Goal: Task Accomplishment & Management: Manage account settings

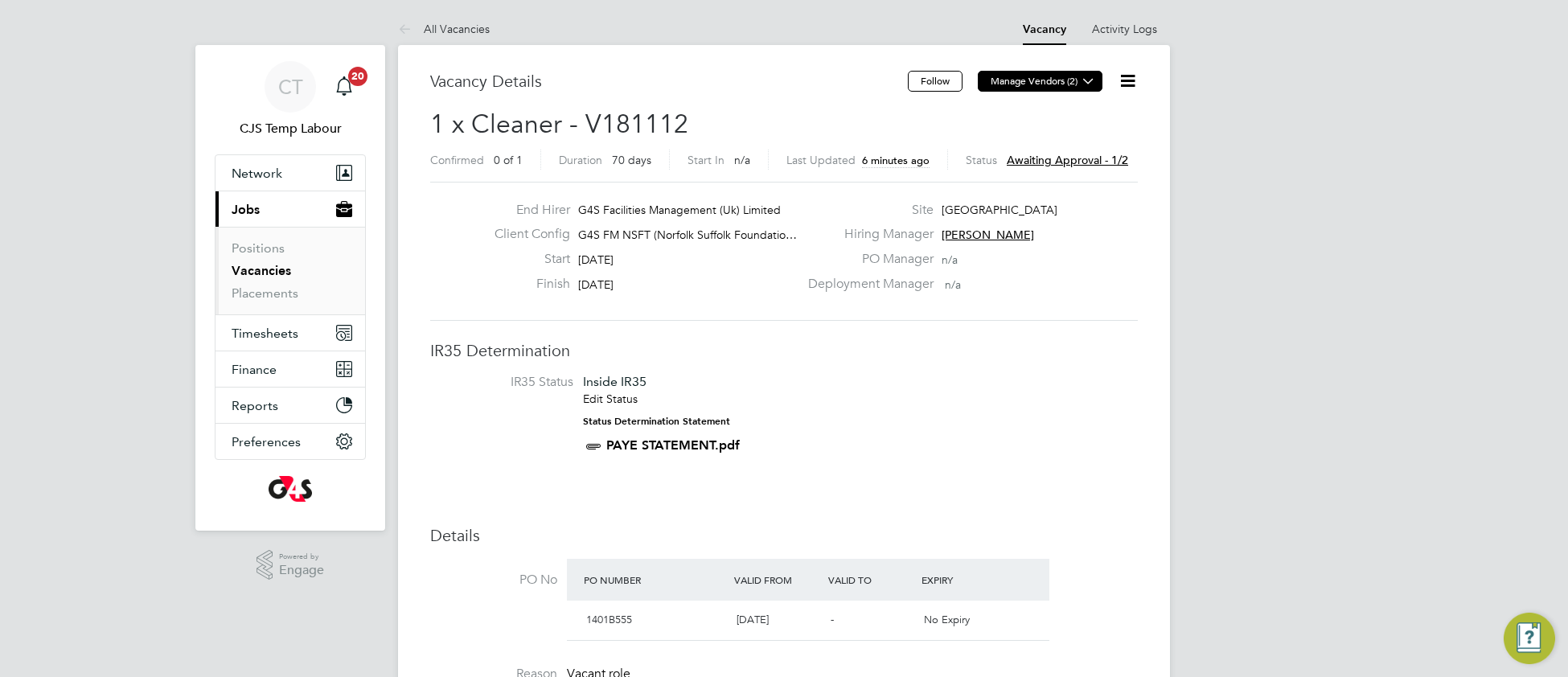
click at [1089, 79] on icon at bounding box center [1088, 81] width 12 height 12
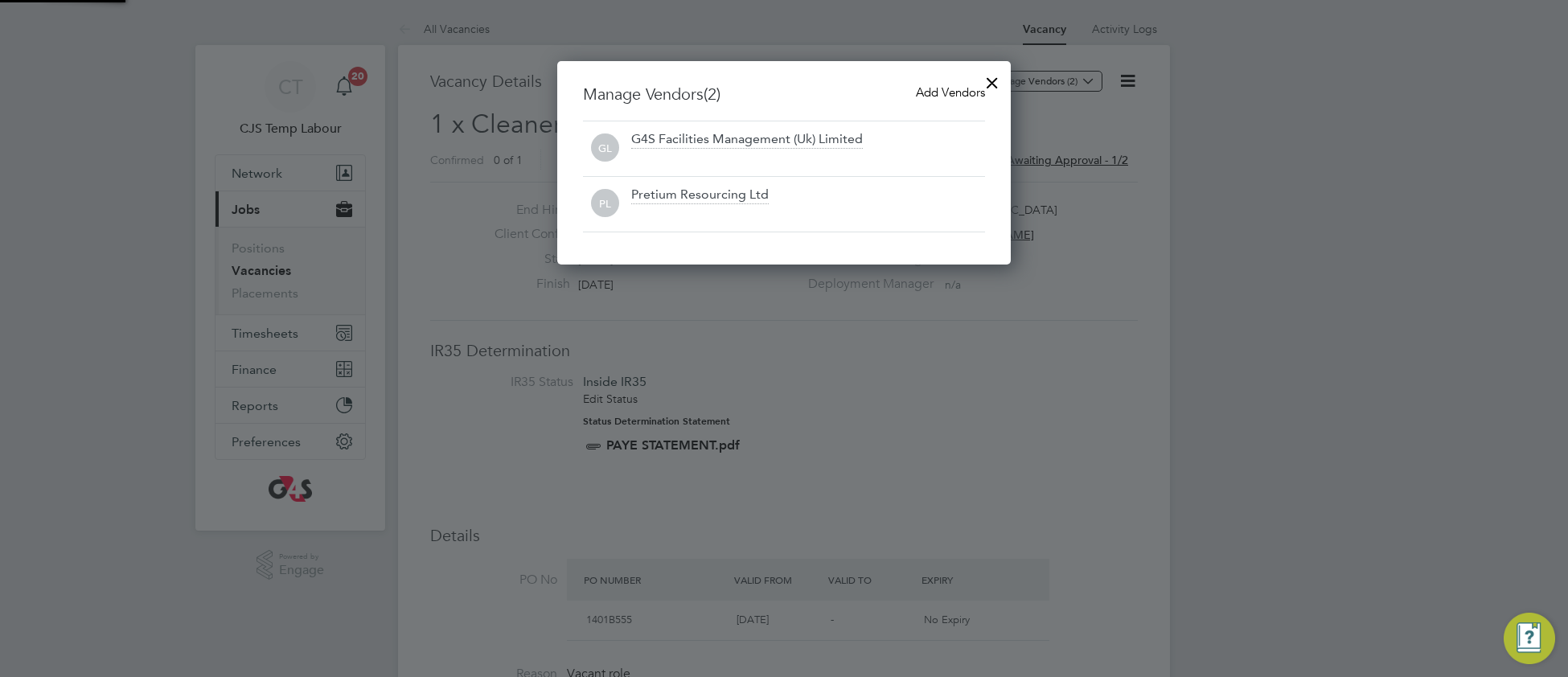
scroll to position [204, 455]
click at [951, 92] on span "Add Vendors" at bounding box center [950, 92] width 69 height 15
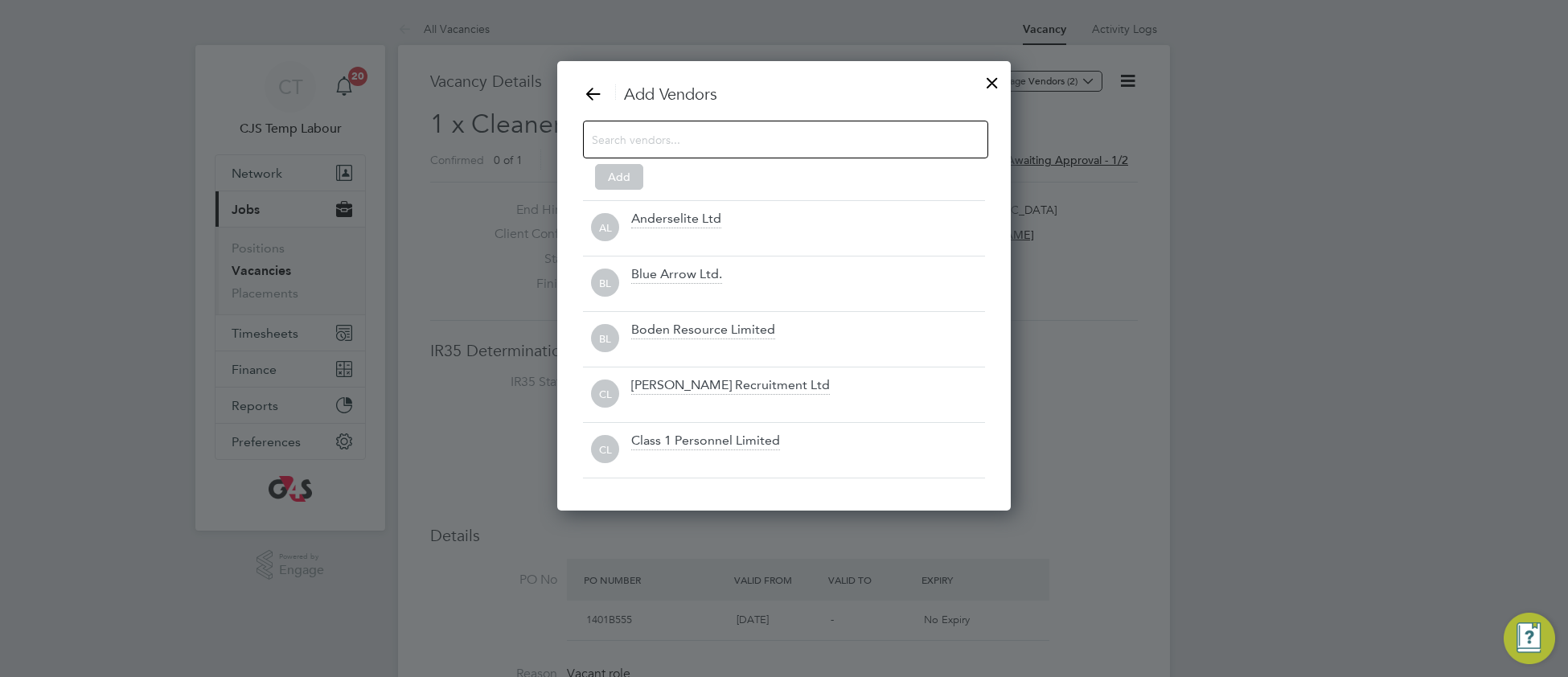
click at [854, 139] on input at bounding box center [773, 138] width 362 height 21
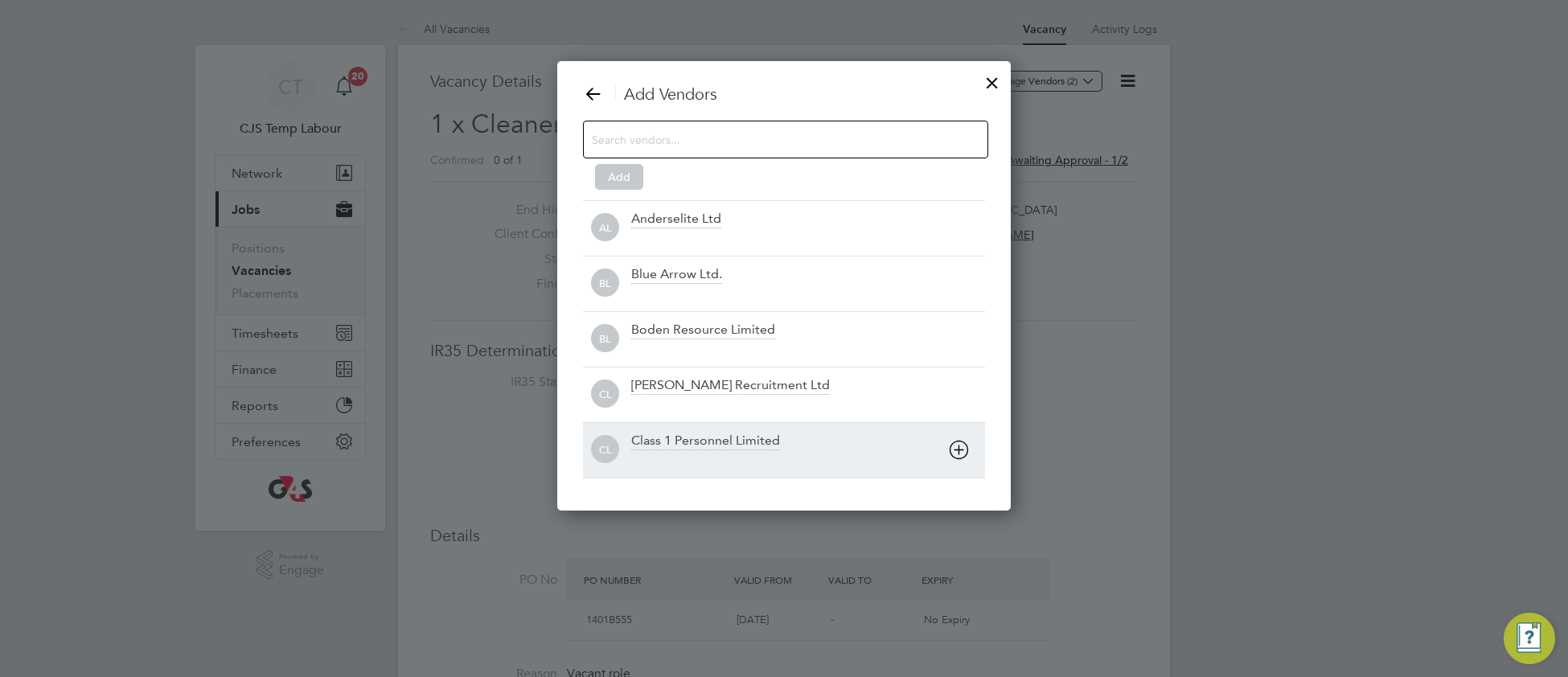
click at [739, 431] on div "CL Class 1 Personnel Limited" at bounding box center [784, 450] width 402 height 56
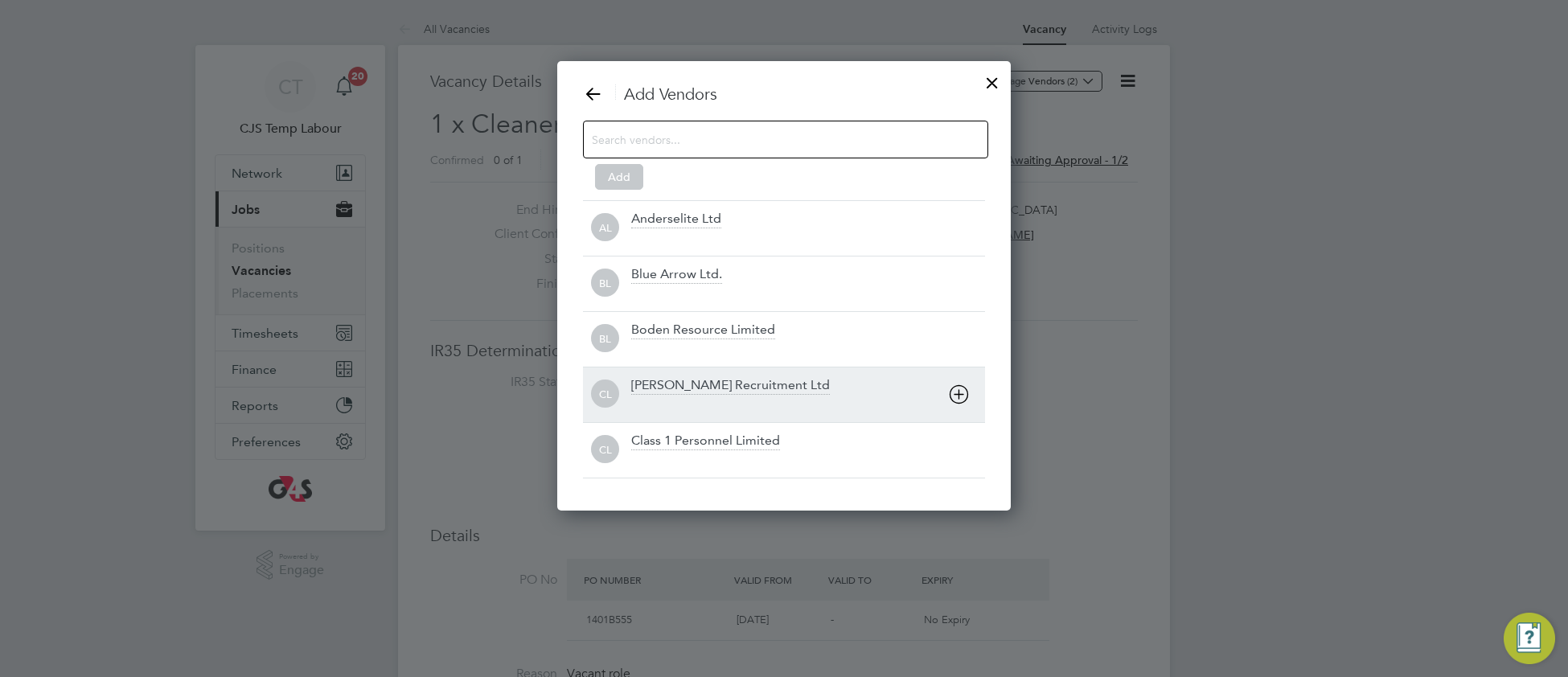
scroll to position [480, 455]
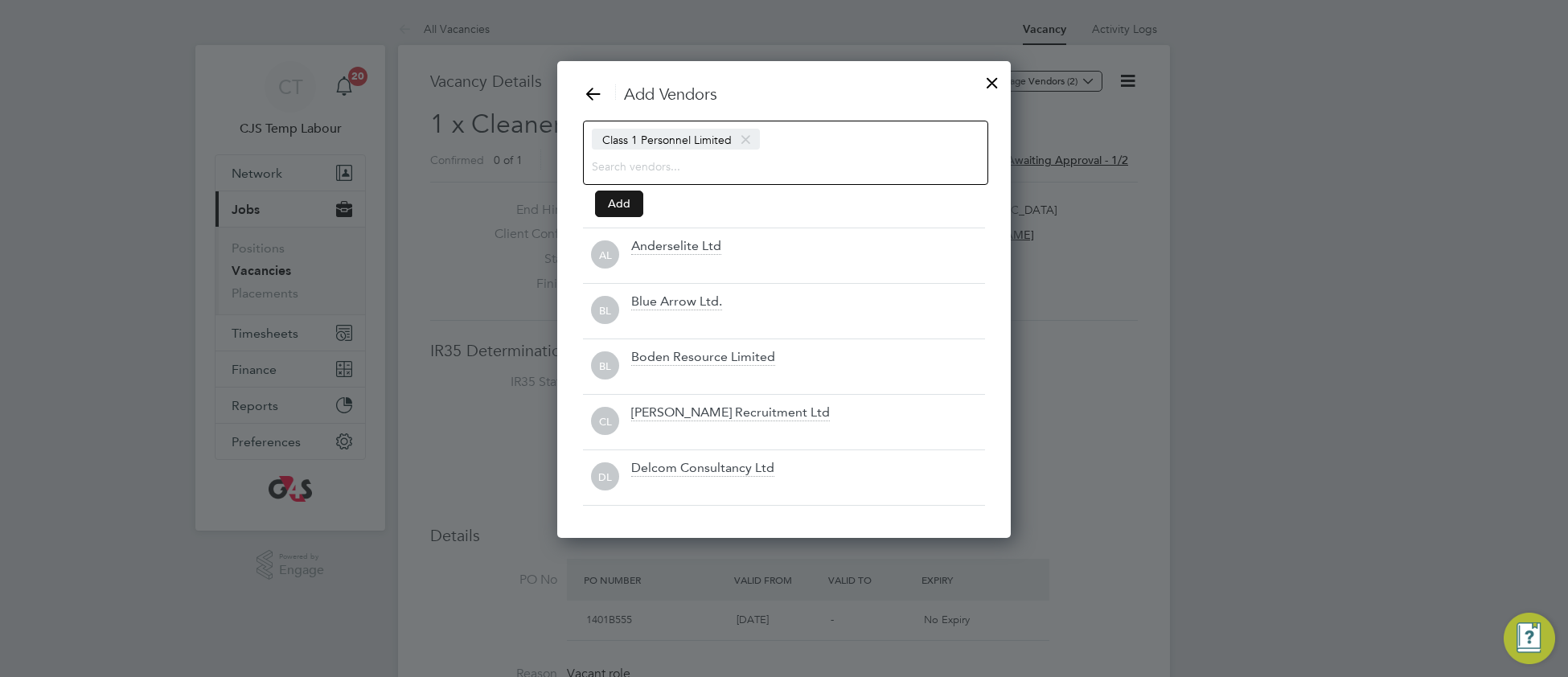
click at [622, 204] on button "Add" at bounding box center [620, 203] width 48 height 26
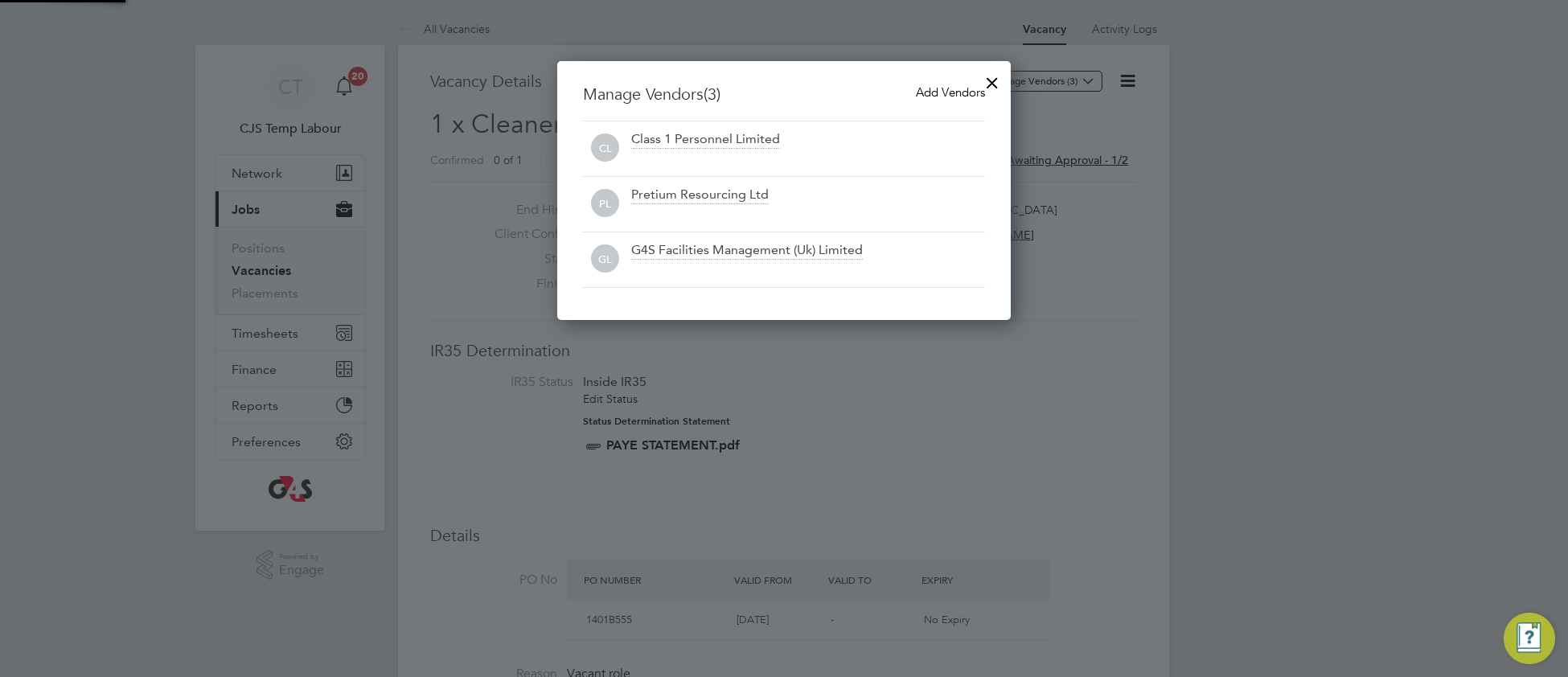
scroll to position [261, 455]
click at [996, 77] on div at bounding box center [992, 78] width 29 height 29
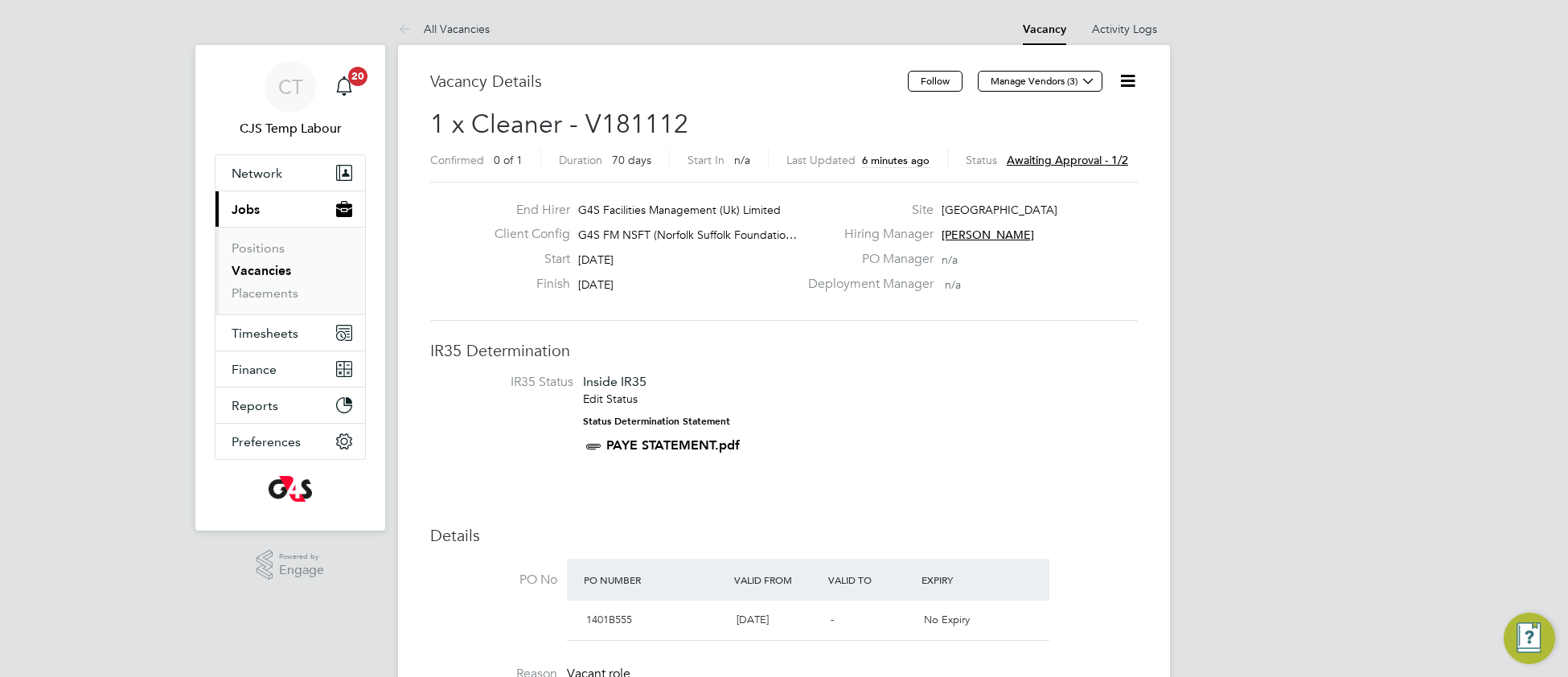
click at [1127, 84] on icon at bounding box center [1127, 81] width 20 height 20
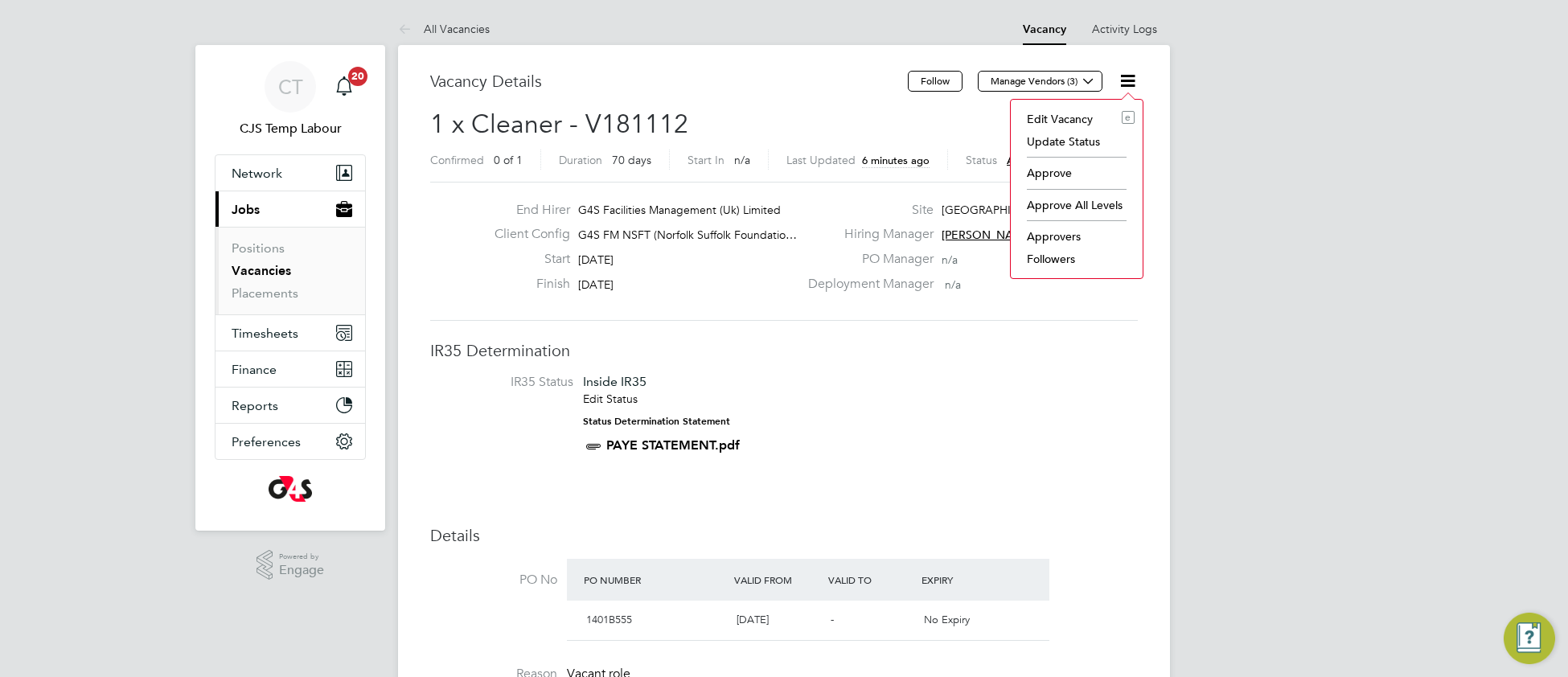
click at [1039, 170] on li "Approve" at bounding box center [1076, 172] width 116 height 22
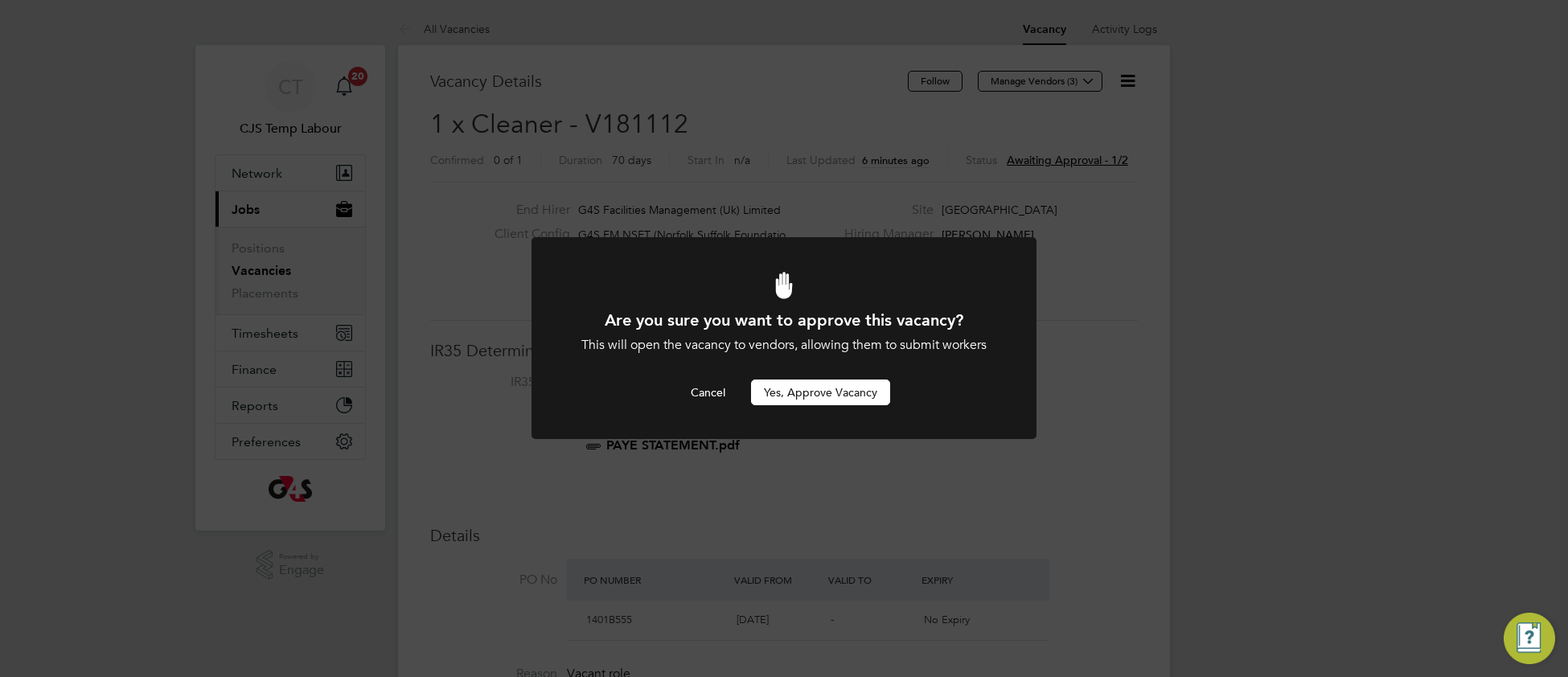
click at [837, 388] on button "Yes, Approve Vacancy" at bounding box center [820, 392] width 139 height 26
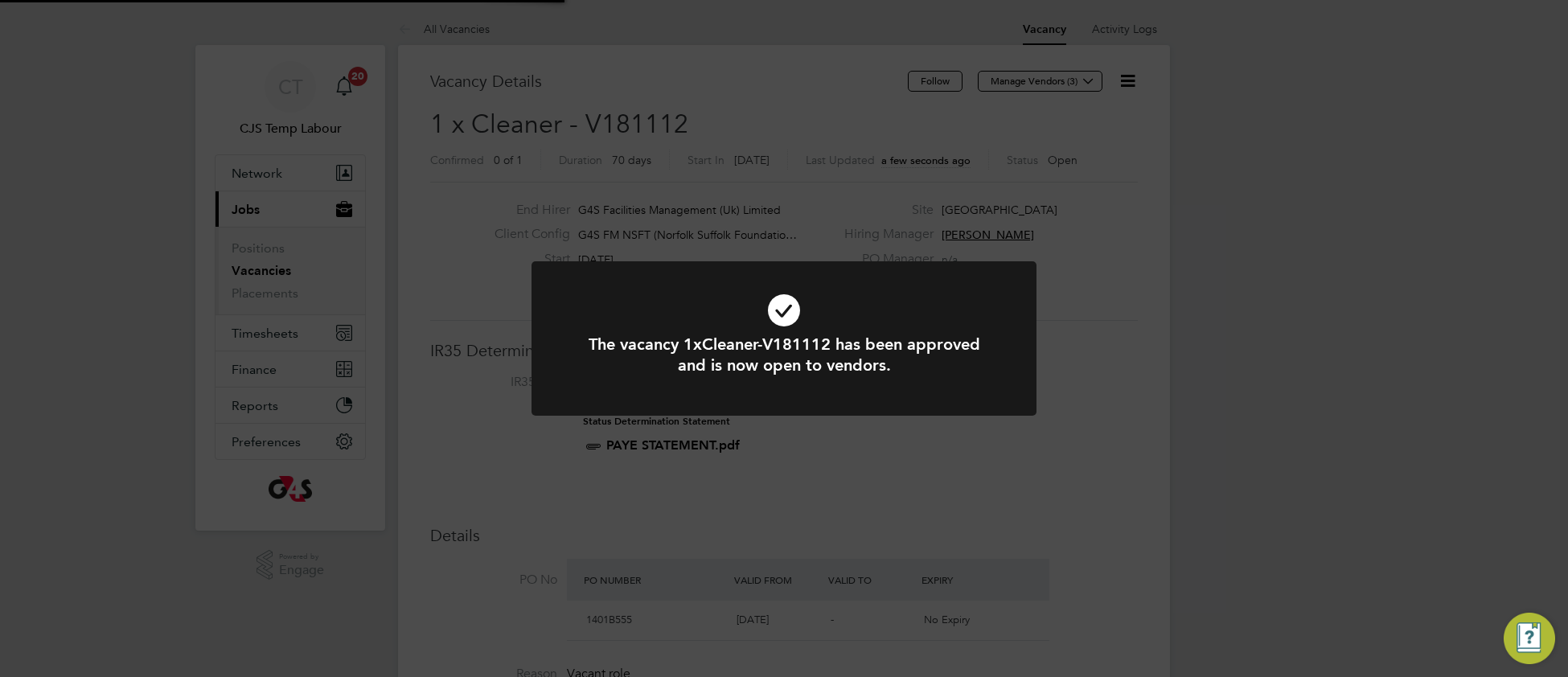
scroll to position [47, 112]
click at [608, 296] on icon at bounding box center [784, 310] width 418 height 62
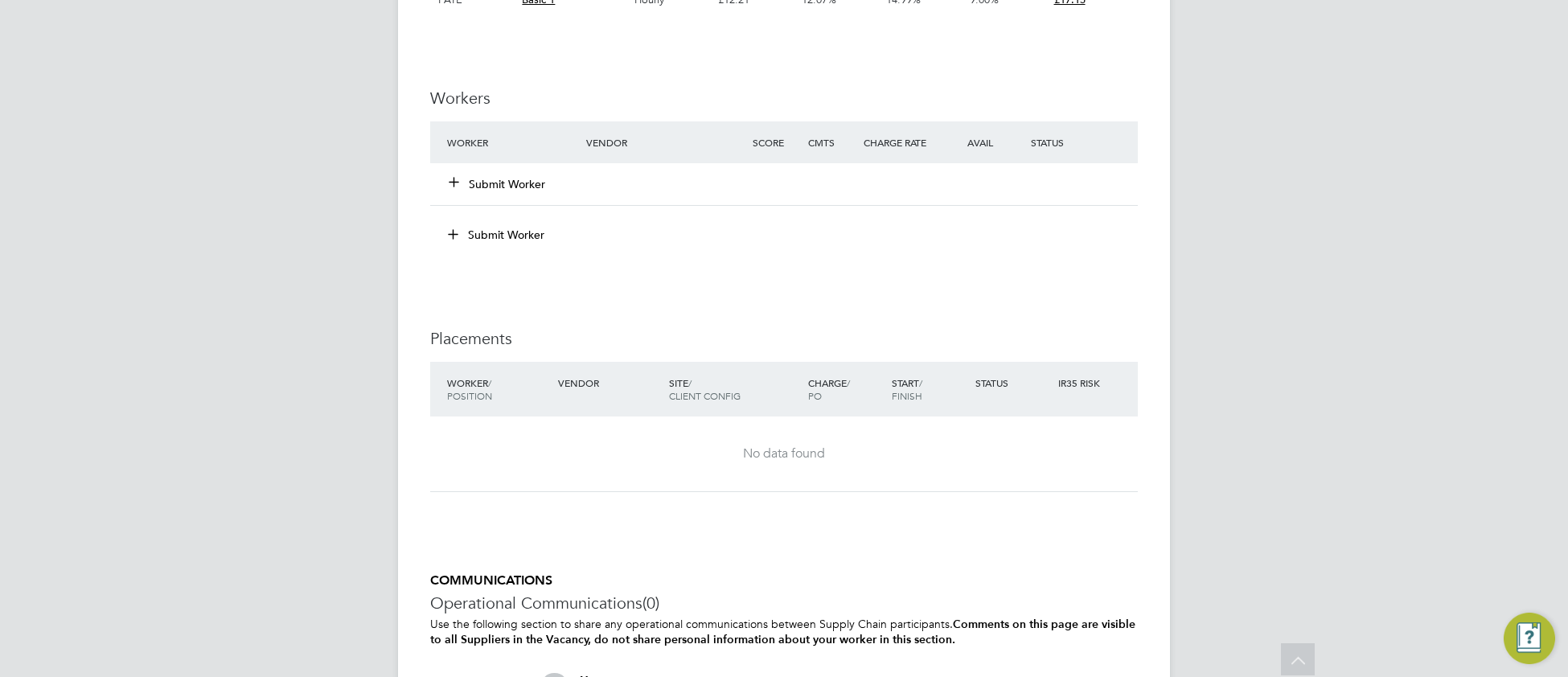
scroll to position [3336, 0]
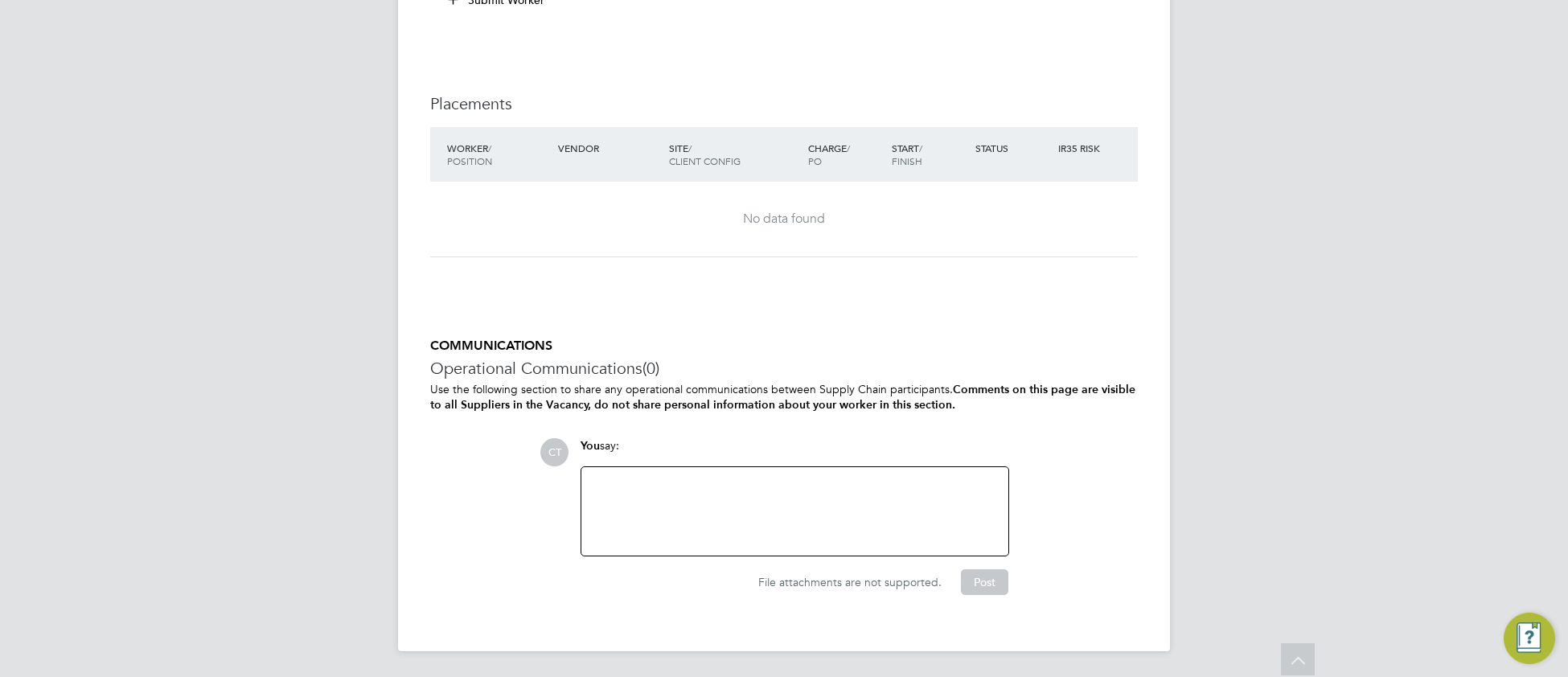
click at [660, 487] on div at bounding box center [795, 511] width 408 height 69
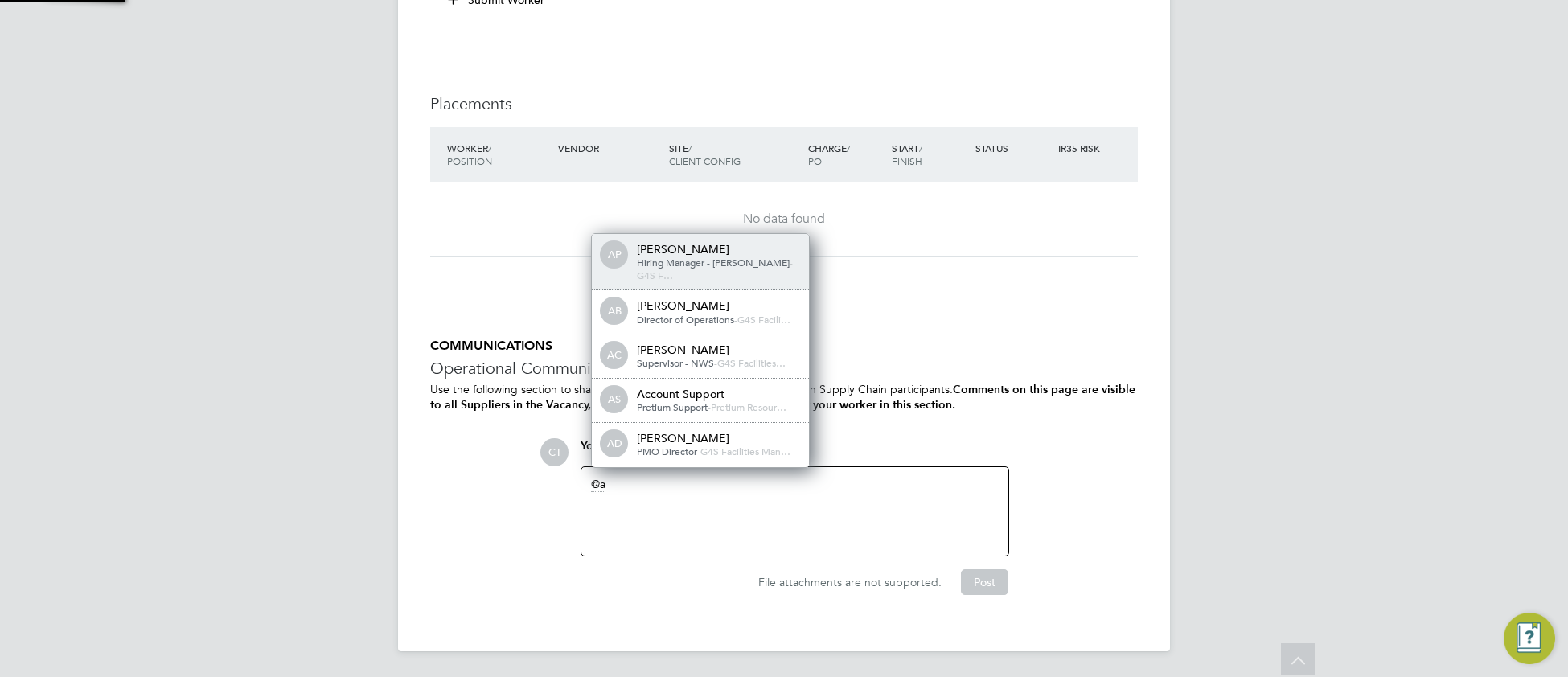
scroll to position [0, 0]
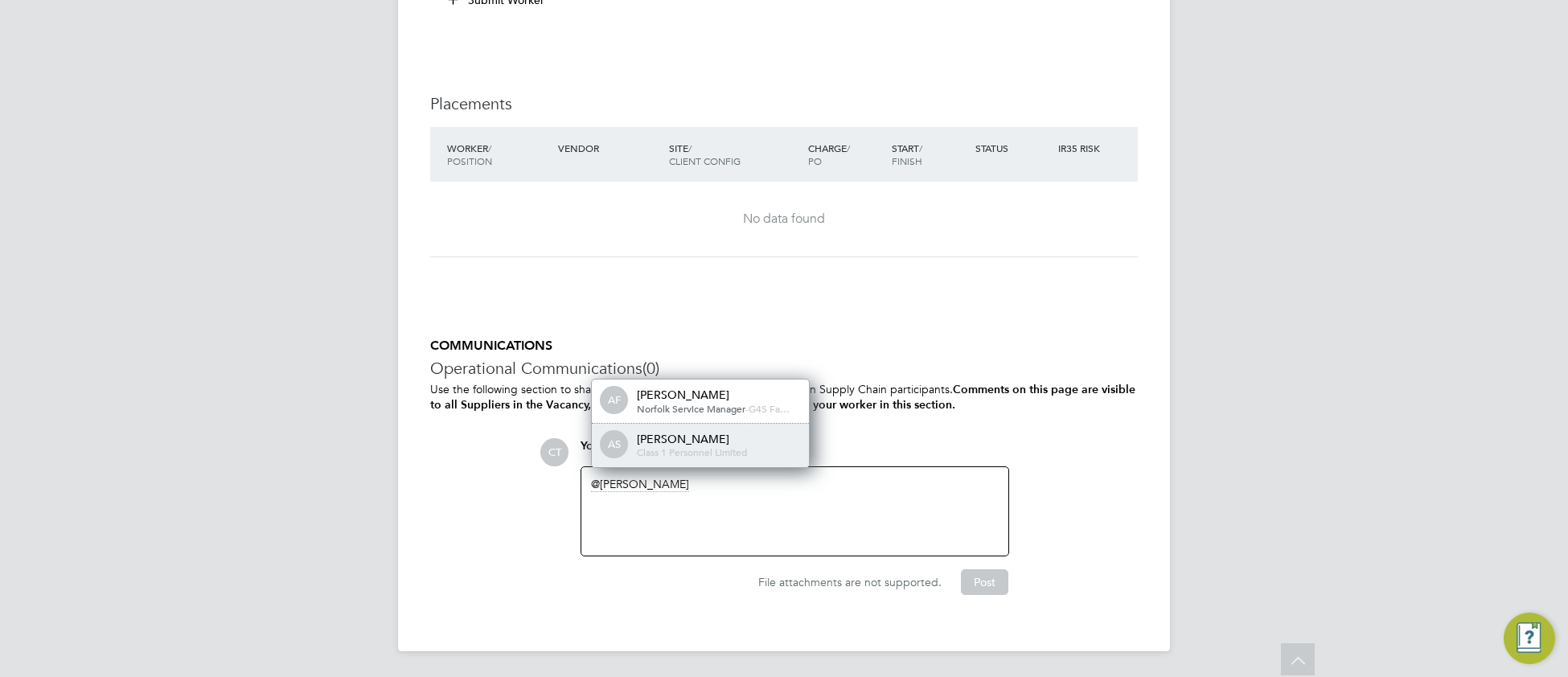
click at [680, 447] on span "Class 1 Personnel Limited" at bounding box center [692, 451] width 110 height 12
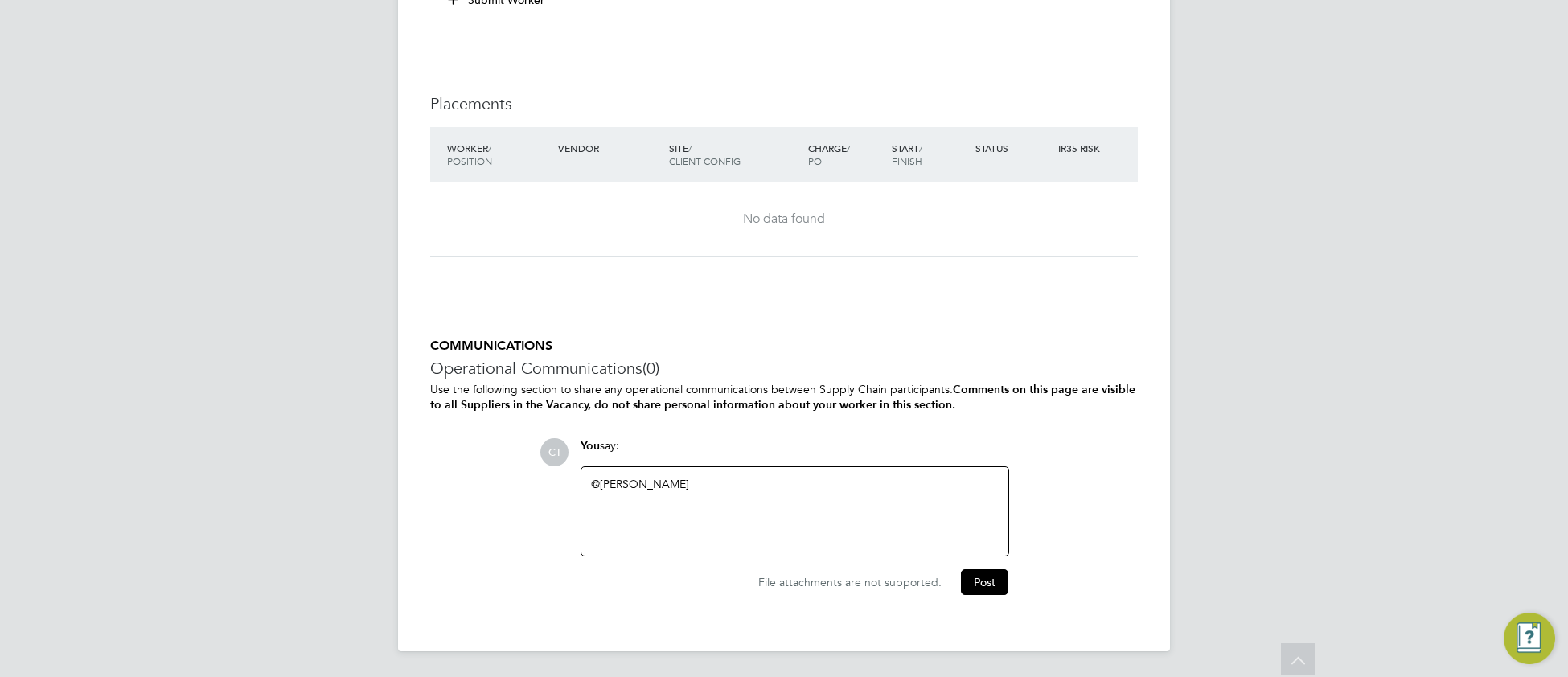
click at [670, 480] on link "@[PERSON_NAME]" at bounding box center [640, 484] width 98 height 14
click at [714, 481] on div "@[PERSON_NAME] ​" at bounding box center [795, 511] width 408 height 69
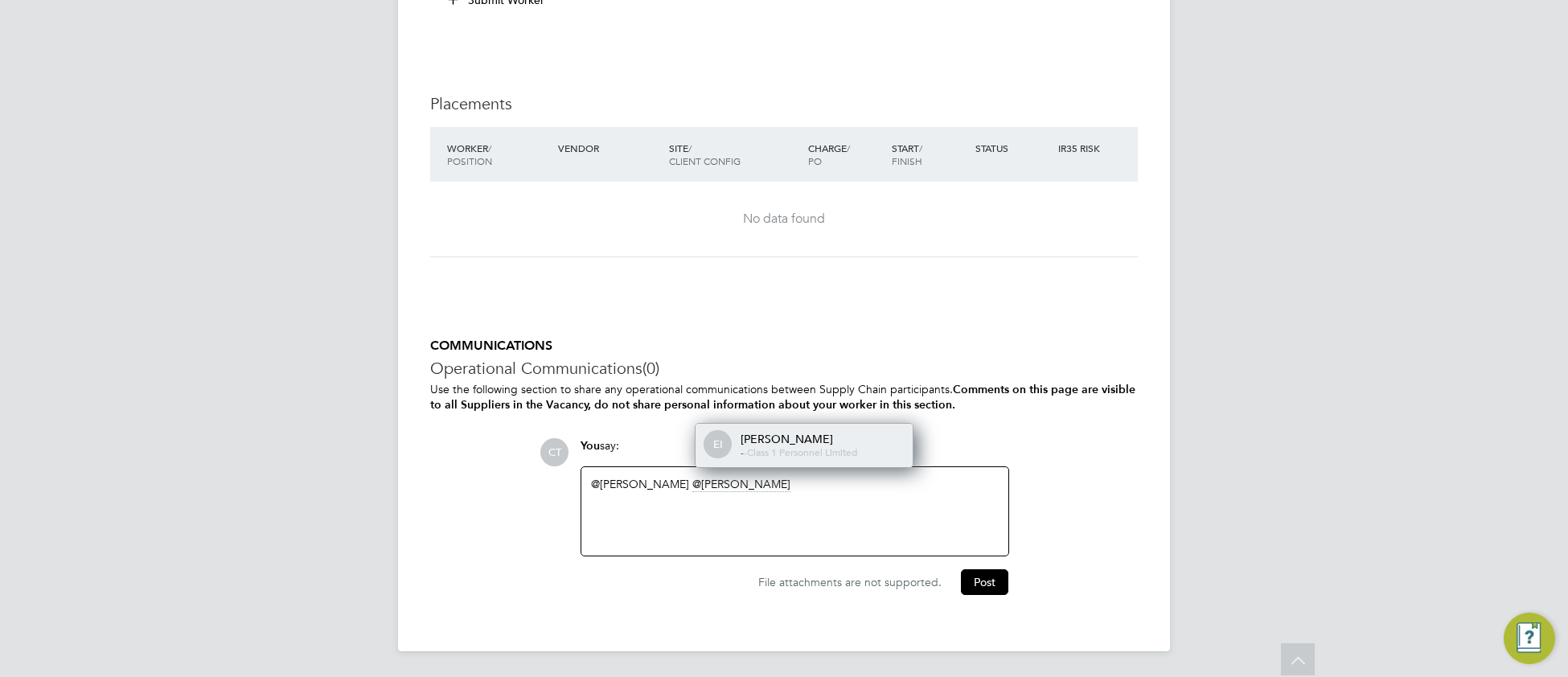
click at [755, 432] on div "[PERSON_NAME]" at bounding box center [820, 439] width 161 height 14
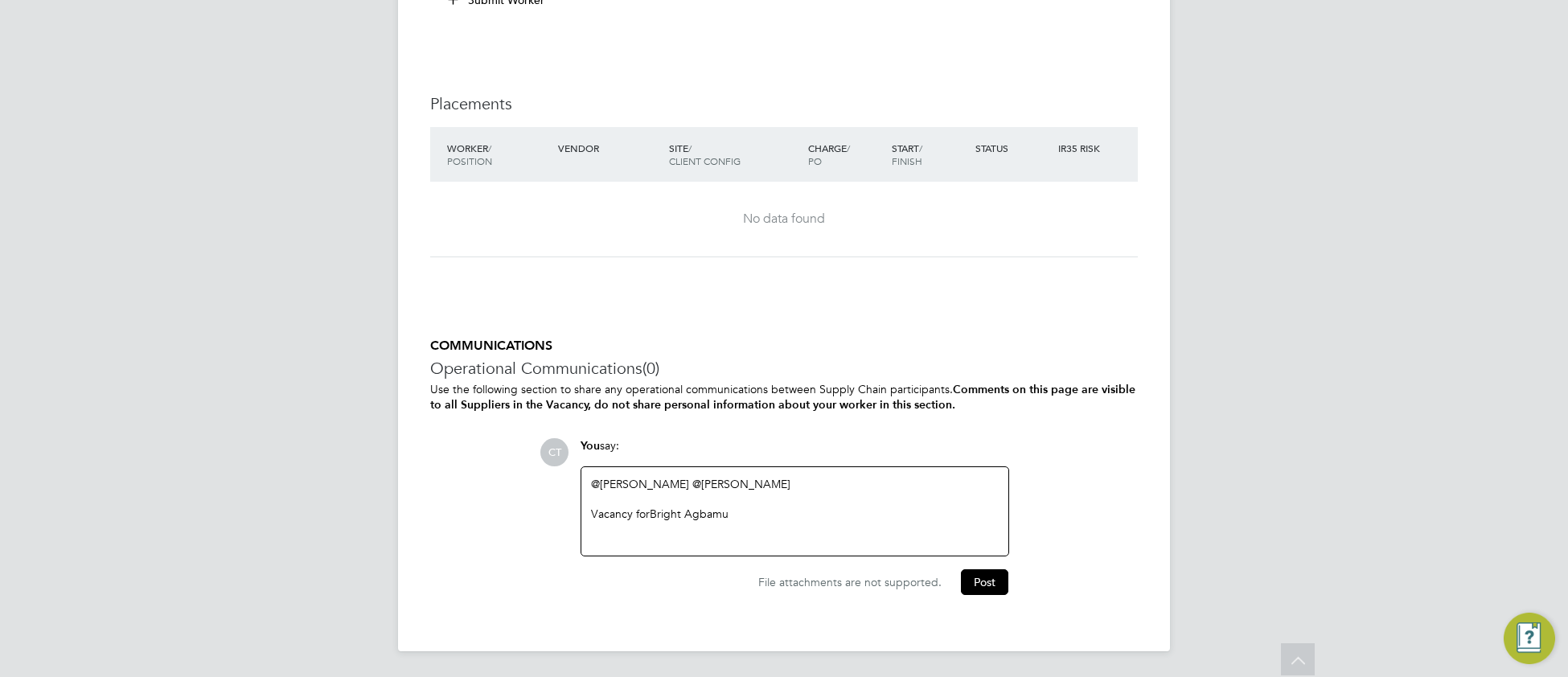
drag, startPoint x: 987, startPoint y: 583, endPoint x: 918, endPoint y: 555, distance: 74.5
click at [985, 583] on button "Post" at bounding box center [984, 582] width 47 height 26
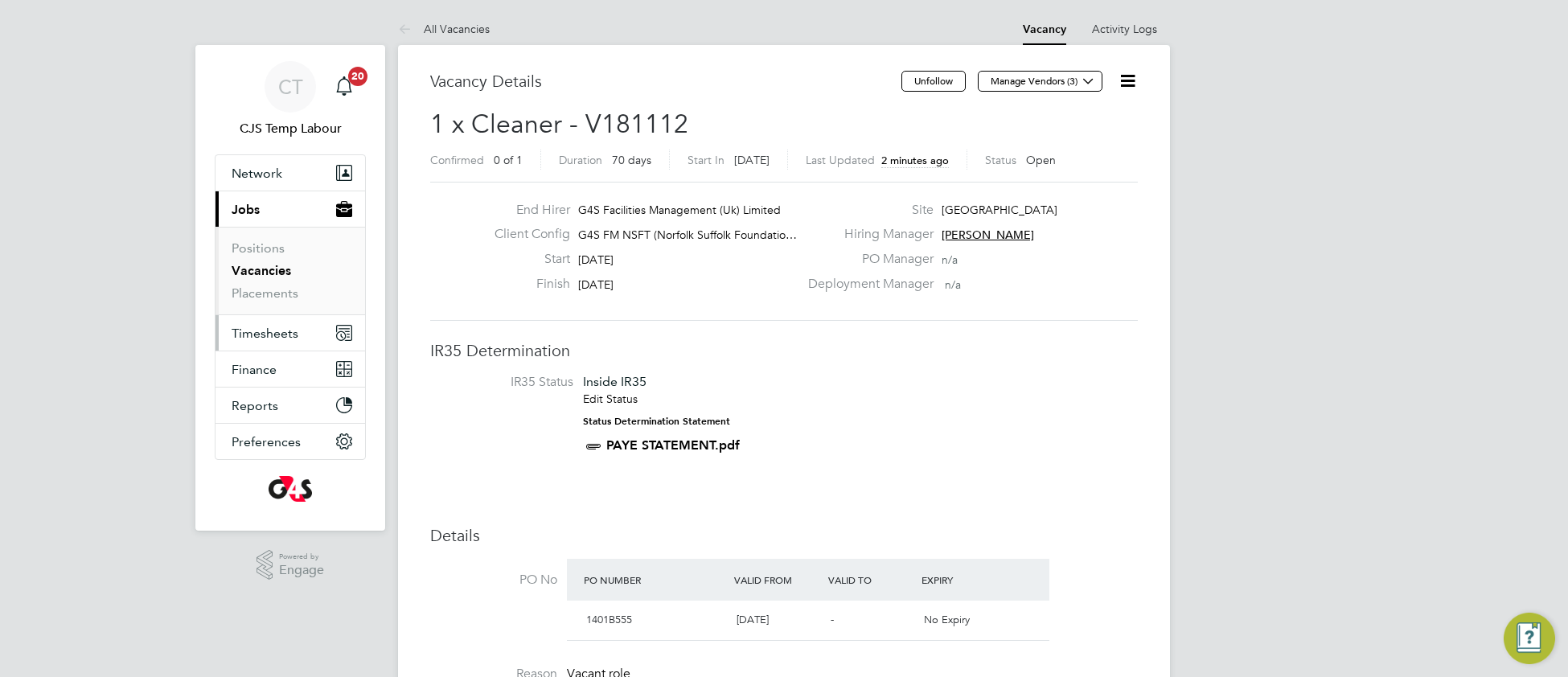
click at [266, 336] on span "Timesheets" at bounding box center [265, 333] width 67 height 15
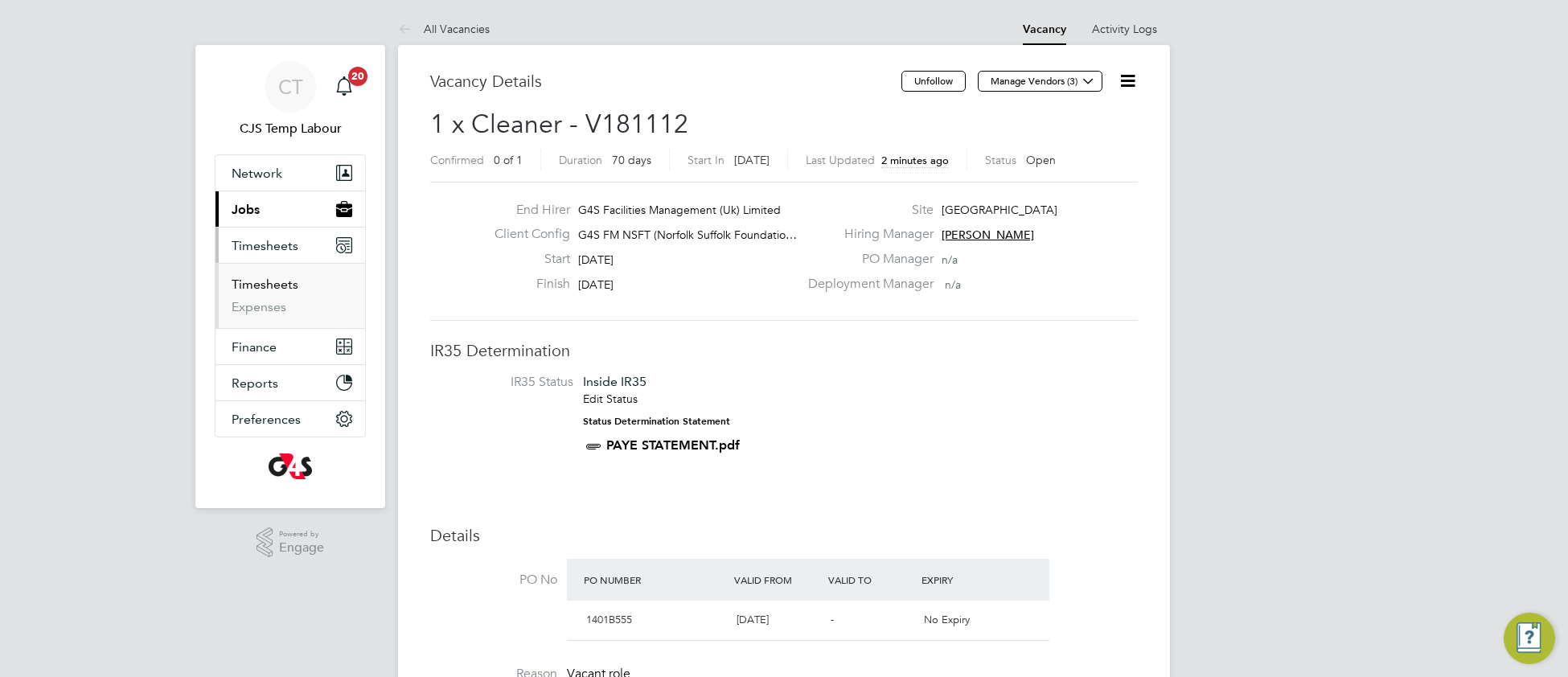
click at [271, 291] on link "Timesheets" at bounding box center [265, 284] width 67 height 15
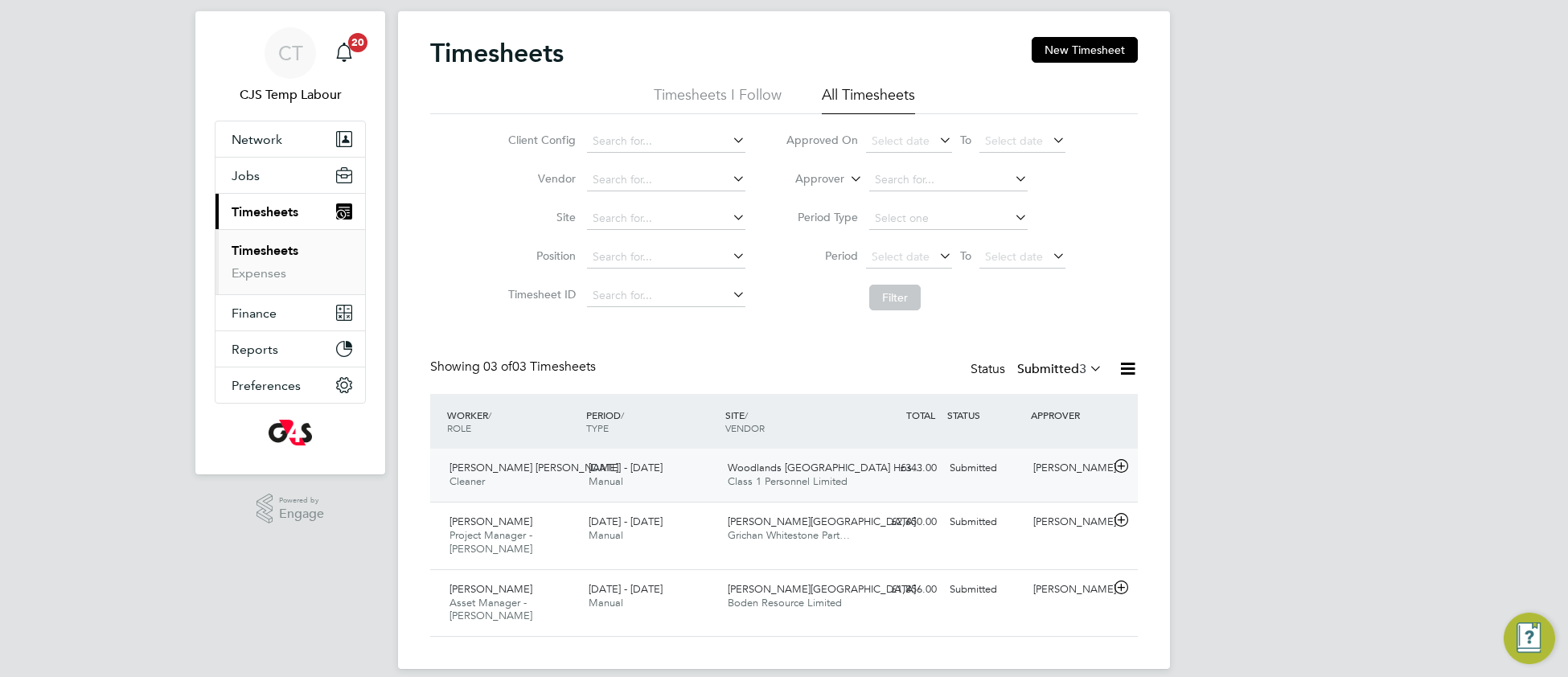
scroll to position [38, 0]
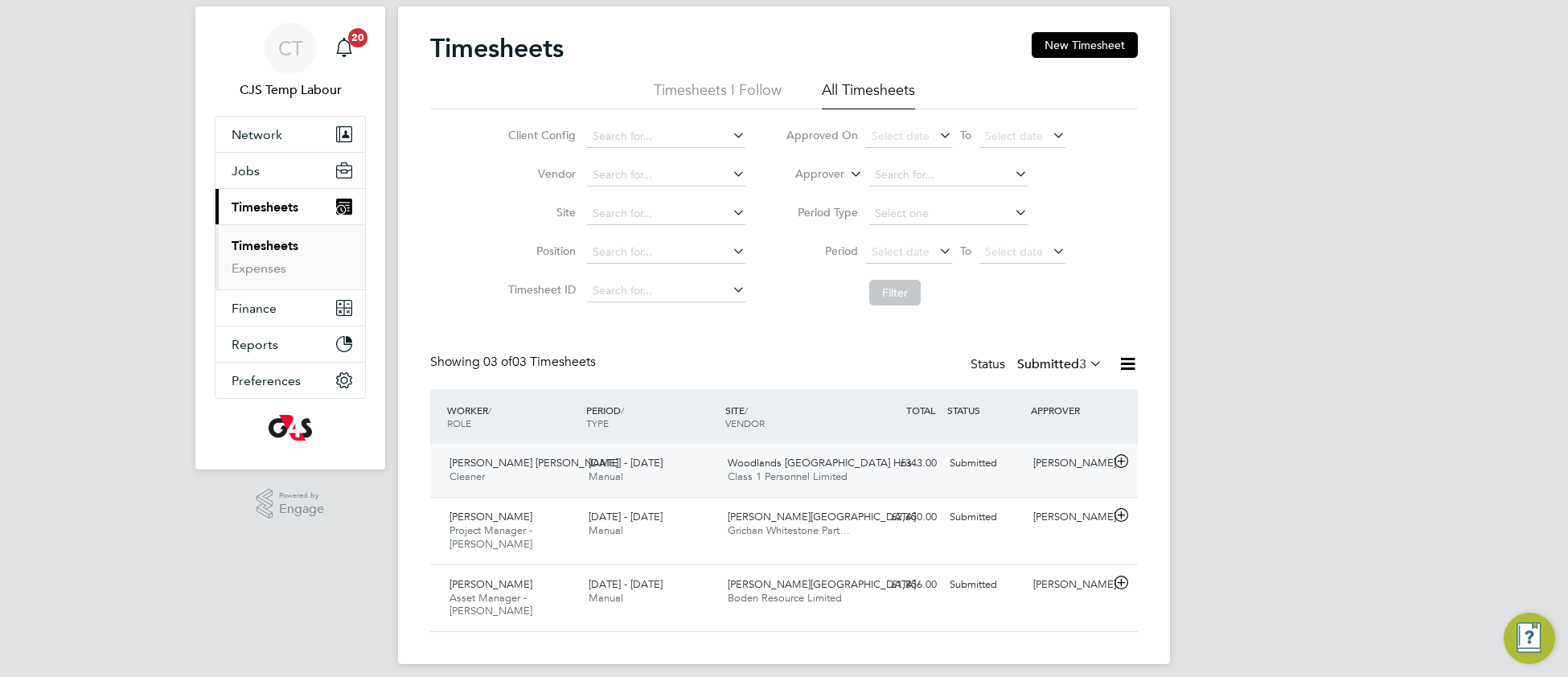
click at [828, 470] on span "Class 1 Personnel Limited" at bounding box center [788, 476] width 120 height 13
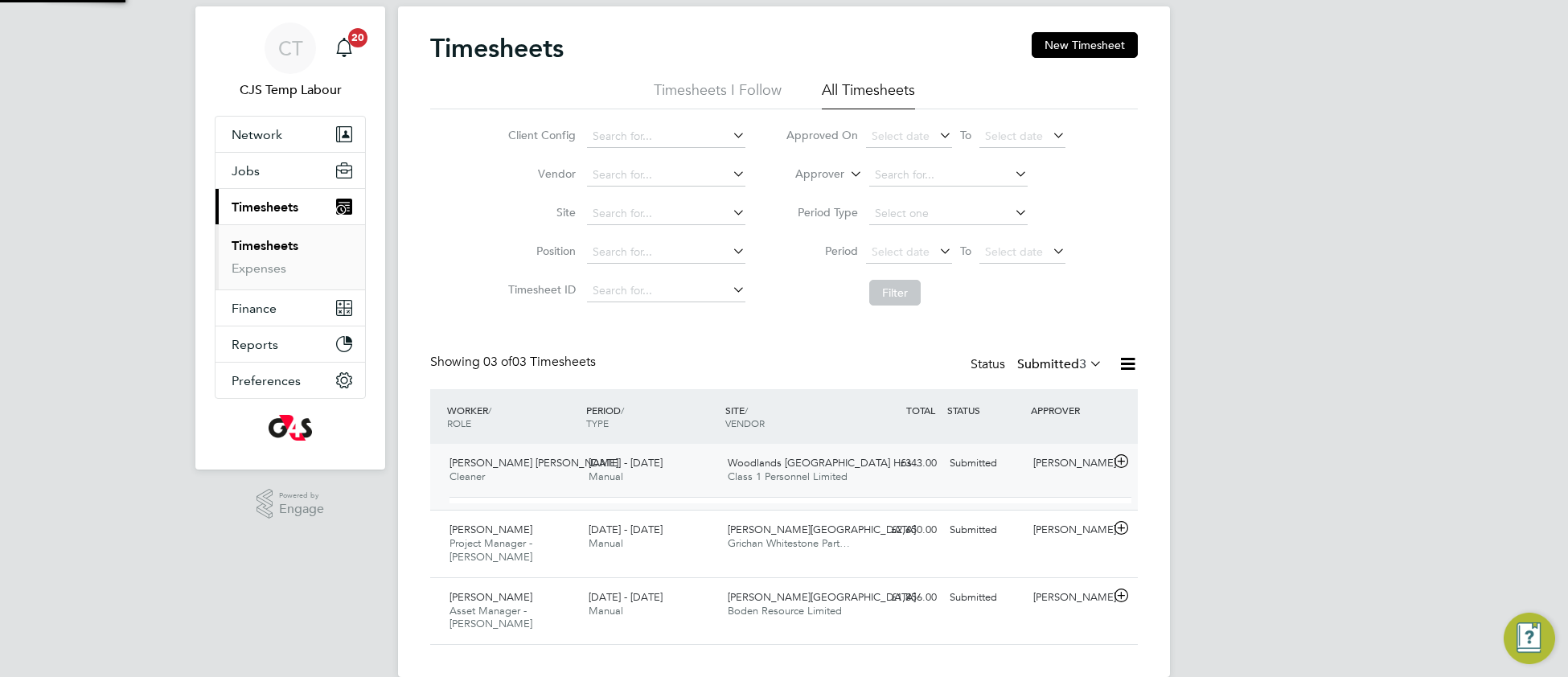
scroll to position [27, 156]
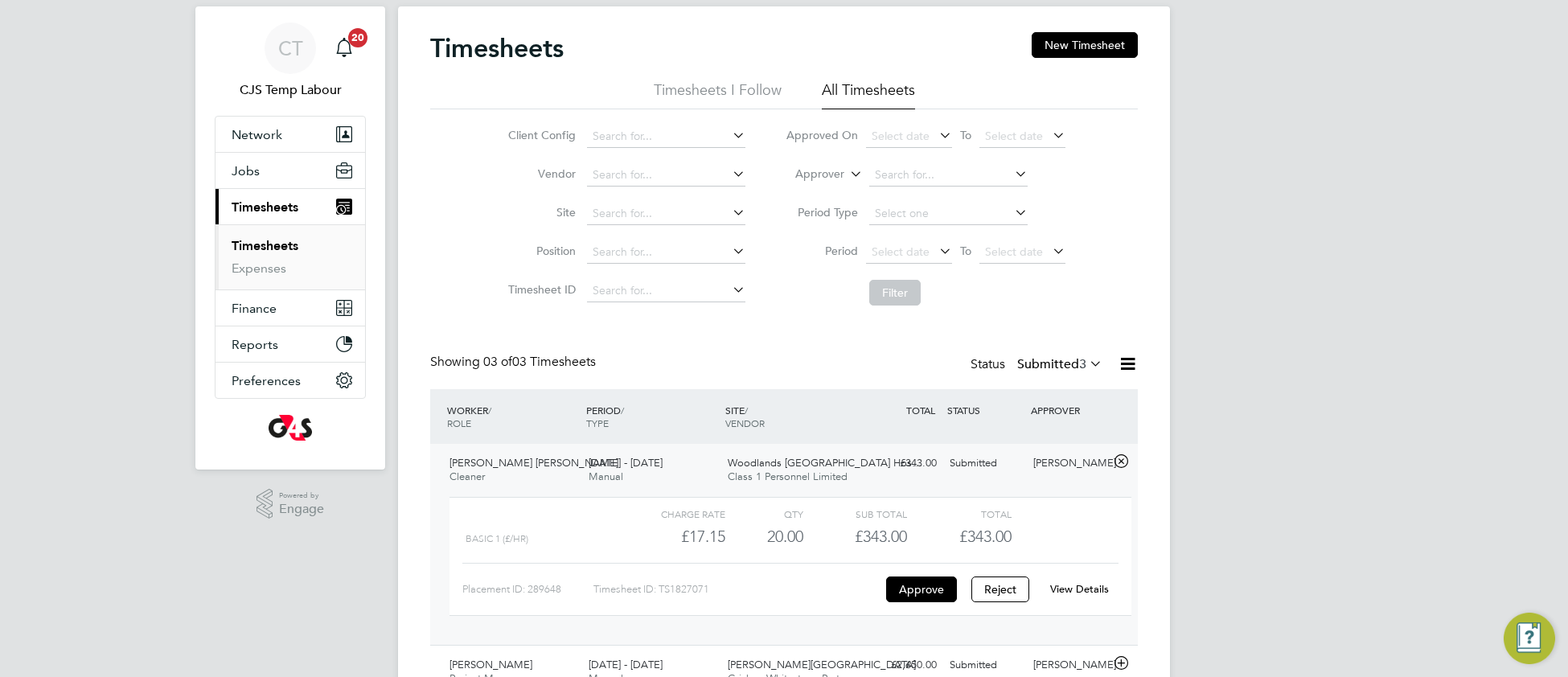
click at [1072, 590] on link "View Details" at bounding box center [1079, 589] width 58 height 13
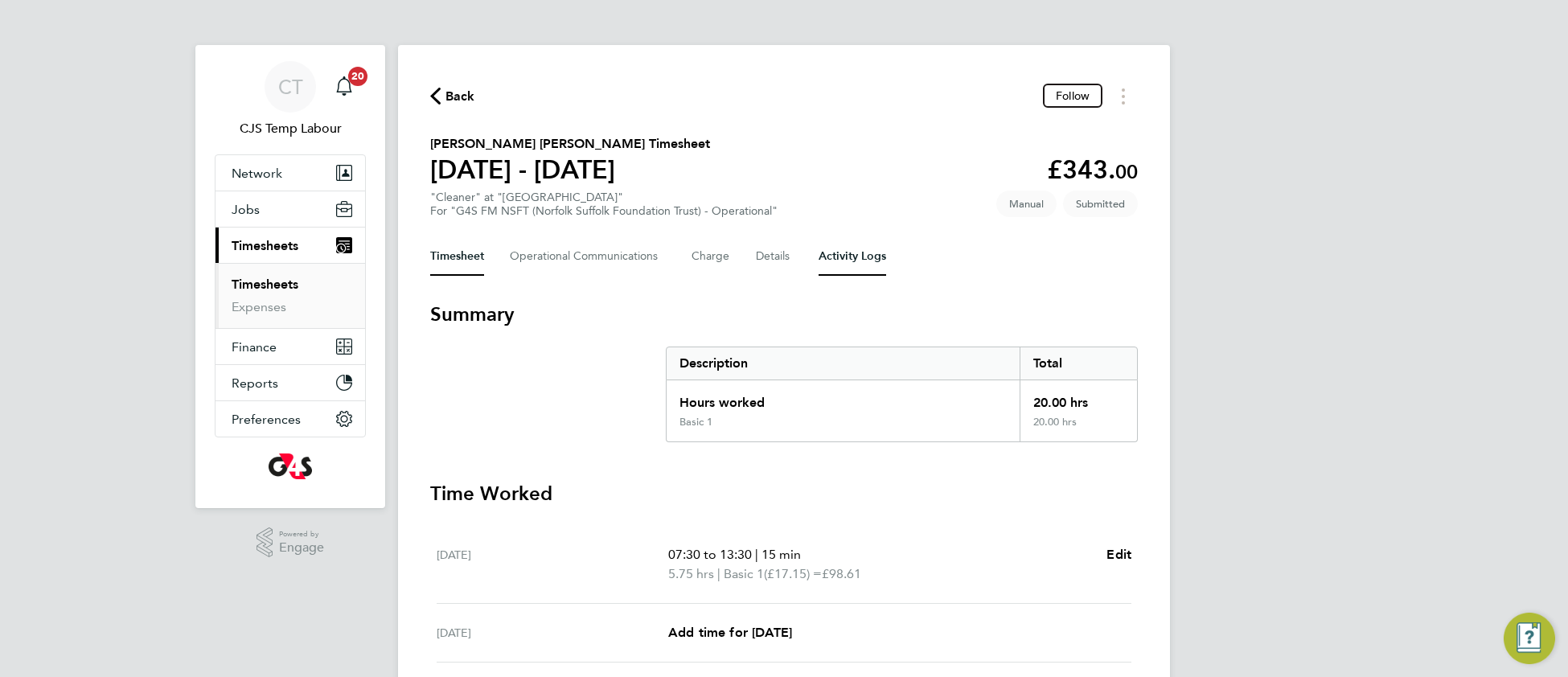
click at [861, 251] on Logs-tab "Activity Logs" at bounding box center [852, 256] width 67 height 38
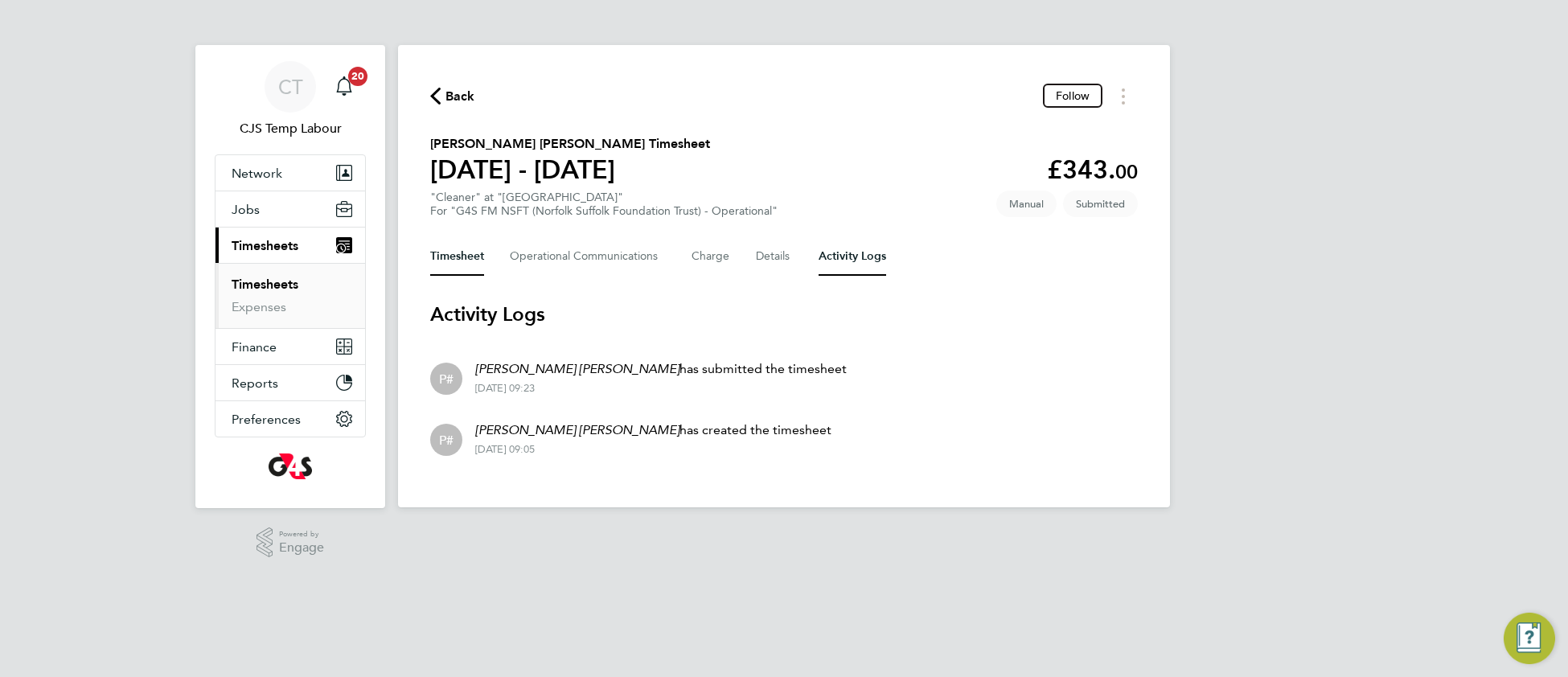
click at [466, 257] on button "Timesheet" at bounding box center [457, 256] width 54 height 38
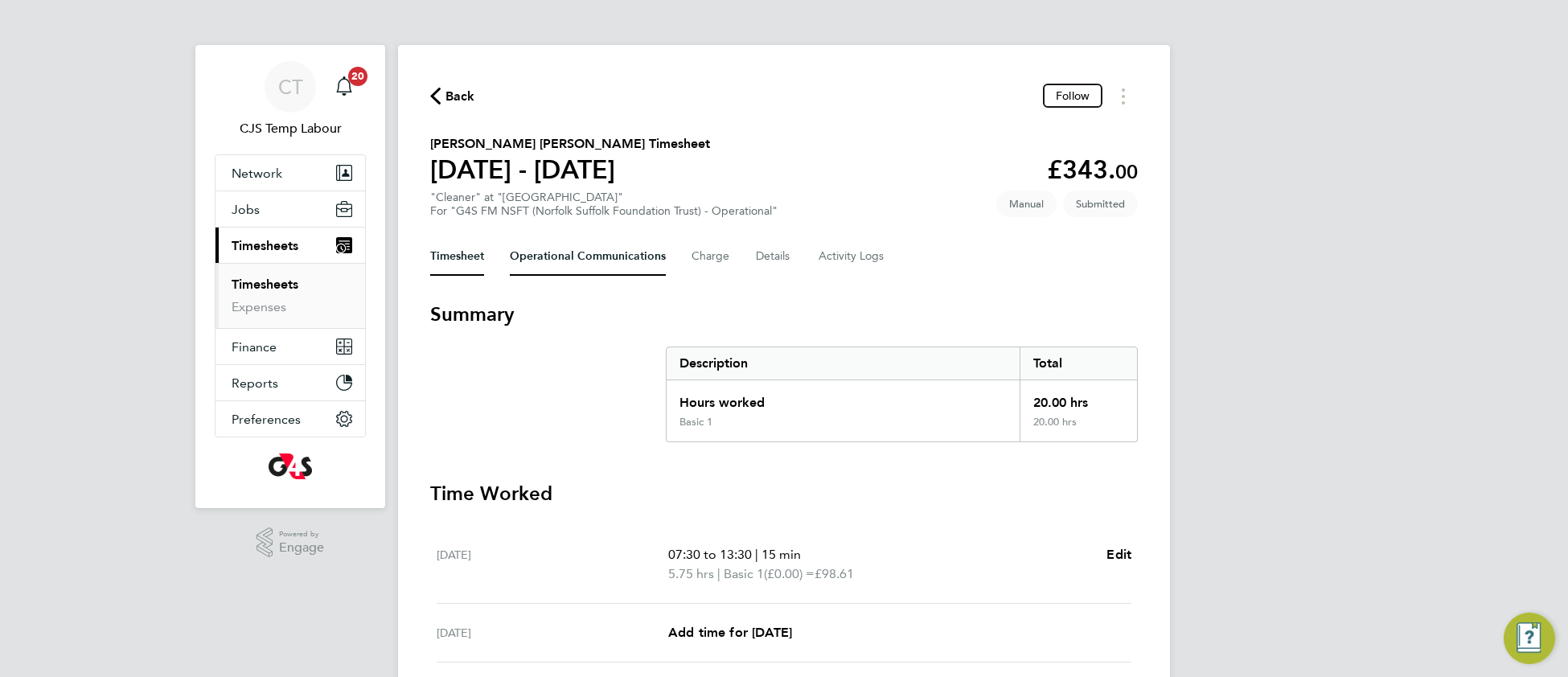
drag, startPoint x: 562, startPoint y: 255, endPoint x: 555, endPoint y: 278, distance: 24.0
click at [563, 255] on Communications-tab "Operational Communications" at bounding box center [587, 256] width 156 height 38
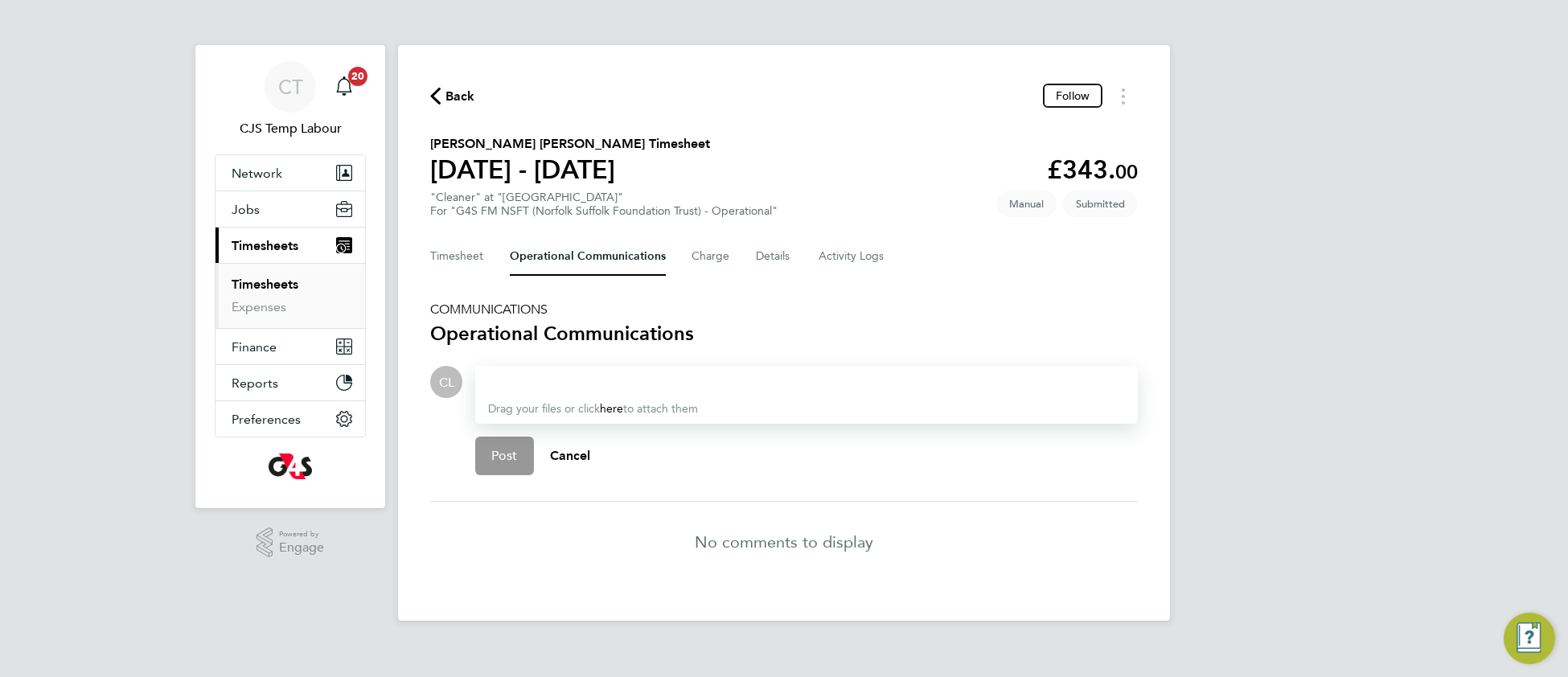
click at [530, 382] on div at bounding box center [806, 381] width 637 height 19
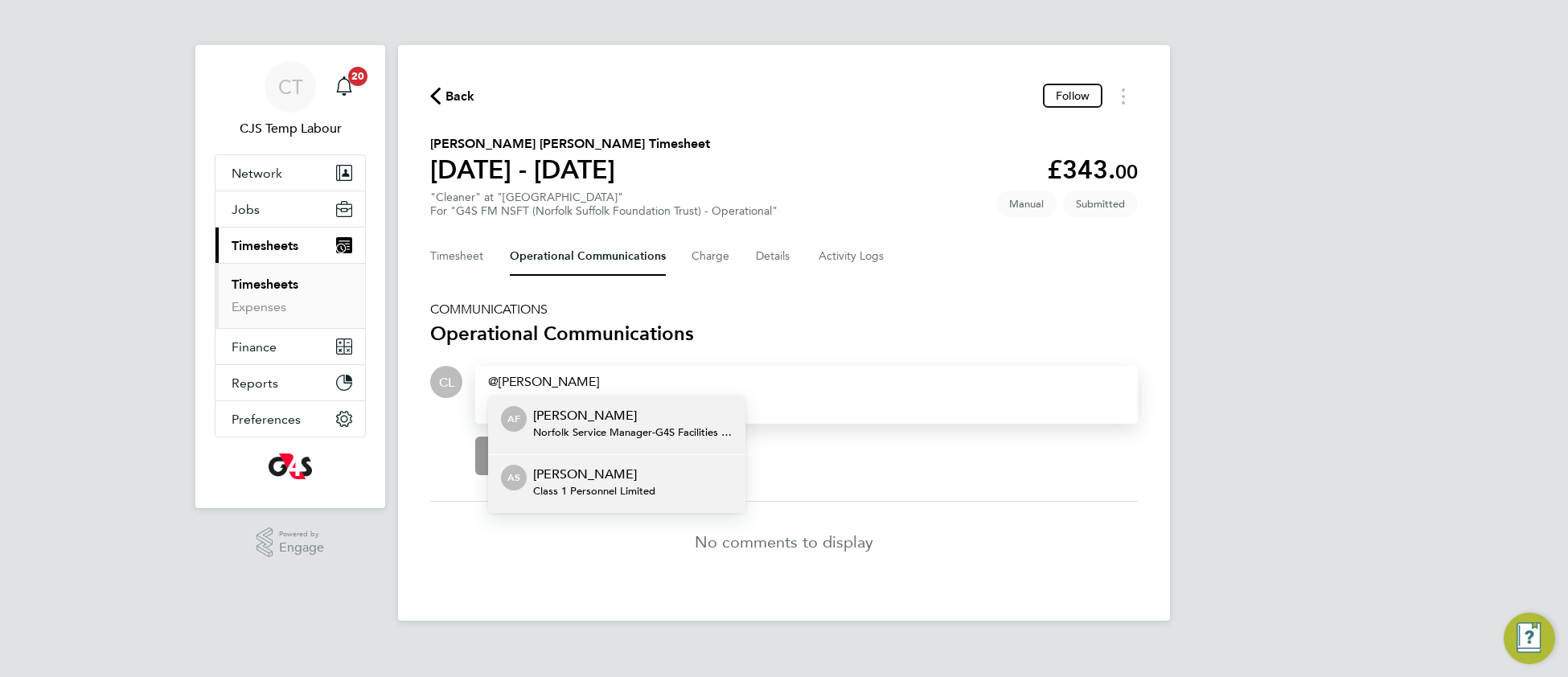
click at [597, 480] on p "[PERSON_NAME]" at bounding box center [594, 474] width 122 height 19
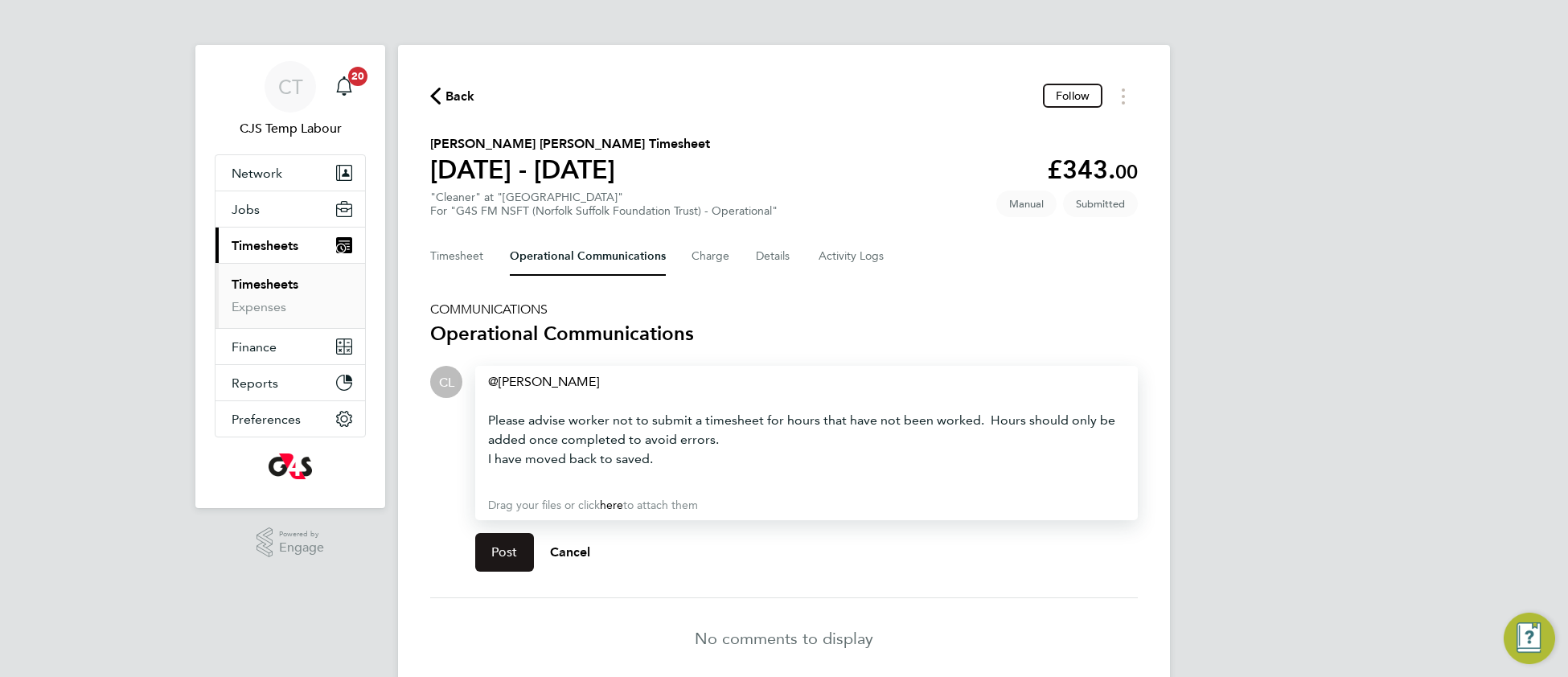
click at [515, 549] on span "Post" at bounding box center [505, 552] width 27 height 16
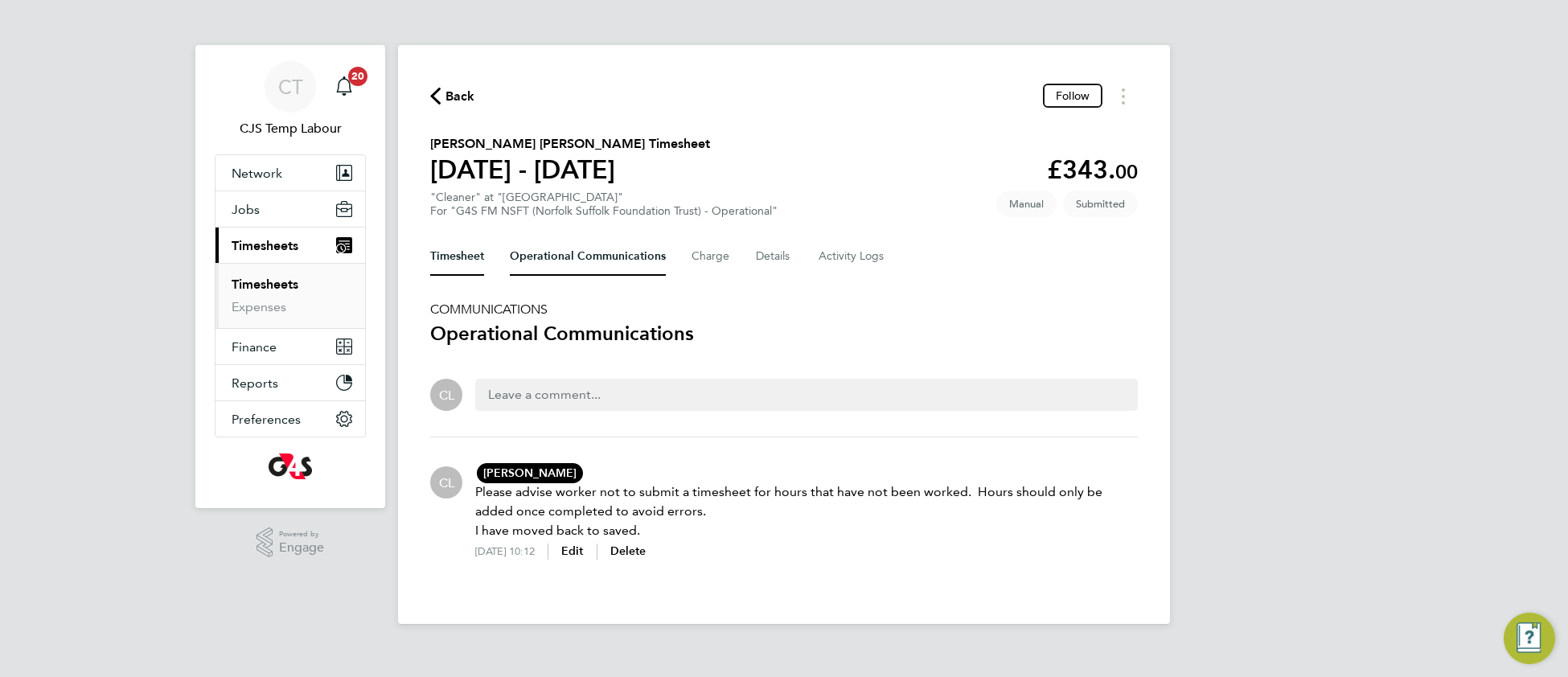
drag, startPoint x: 461, startPoint y: 252, endPoint x: 529, endPoint y: 268, distance: 69.9
click at [466, 251] on button "Timesheet" at bounding box center [457, 256] width 54 height 38
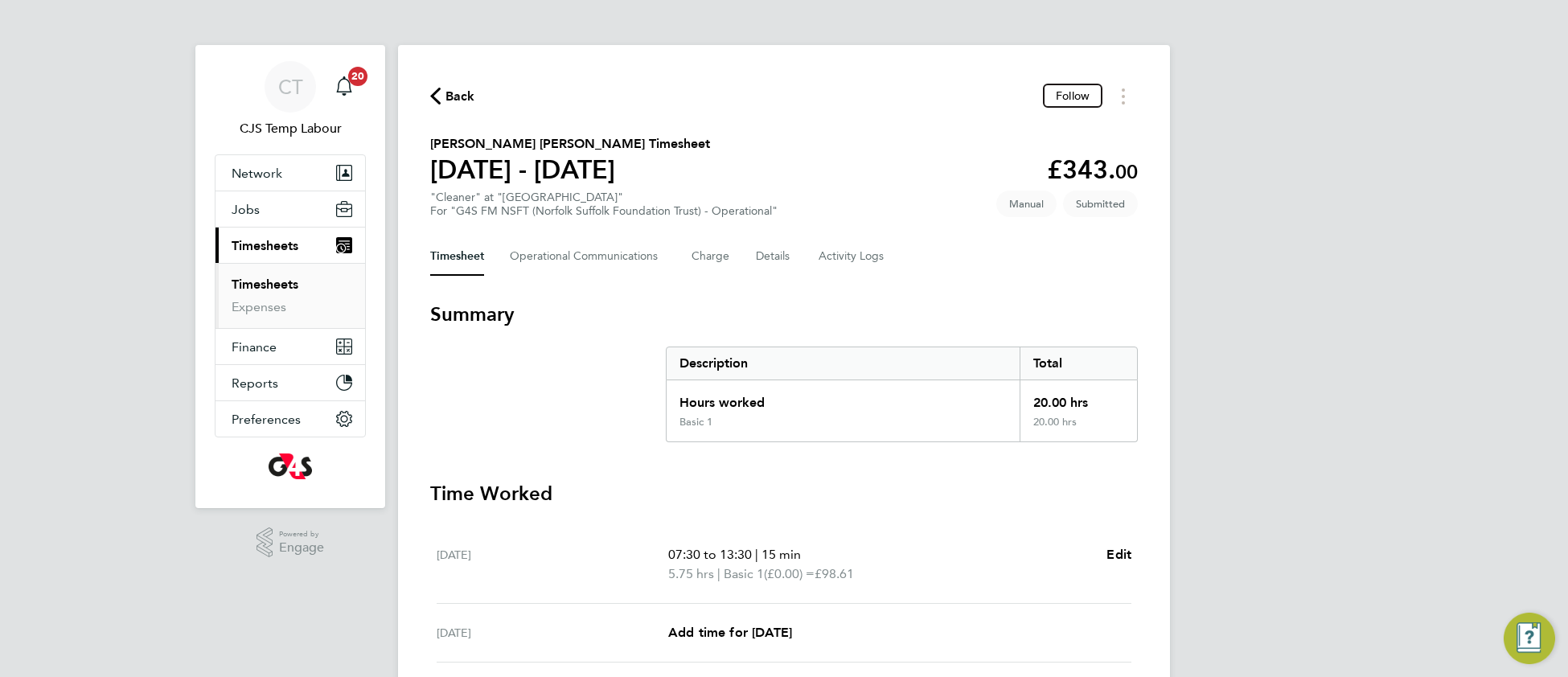
click at [1128, 554] on span "Edit" at bounding box center [1119, 555] width 25 height 15
select select "15"
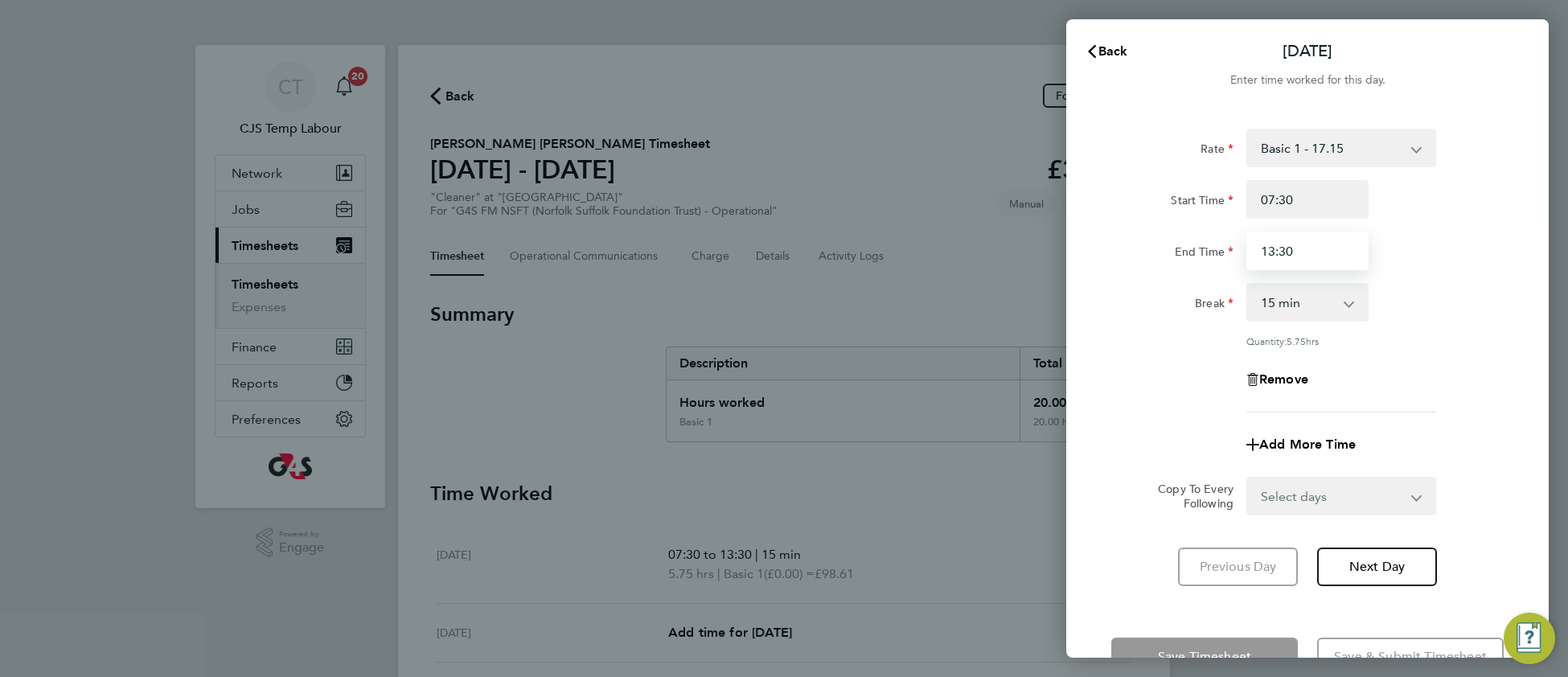
drag, startPoint x: 1287, startPoint y: 246, endPoint x: 1297, endPoint y: 246, distance: 10.0
click at [1297, 246] on input "13:30" at bounding box center [1307, 251] width 122 height 38
type input "13:31"
click at [1164, 433] on div "Add More Time" at bounding box center [1307, 445] width 406 height 38
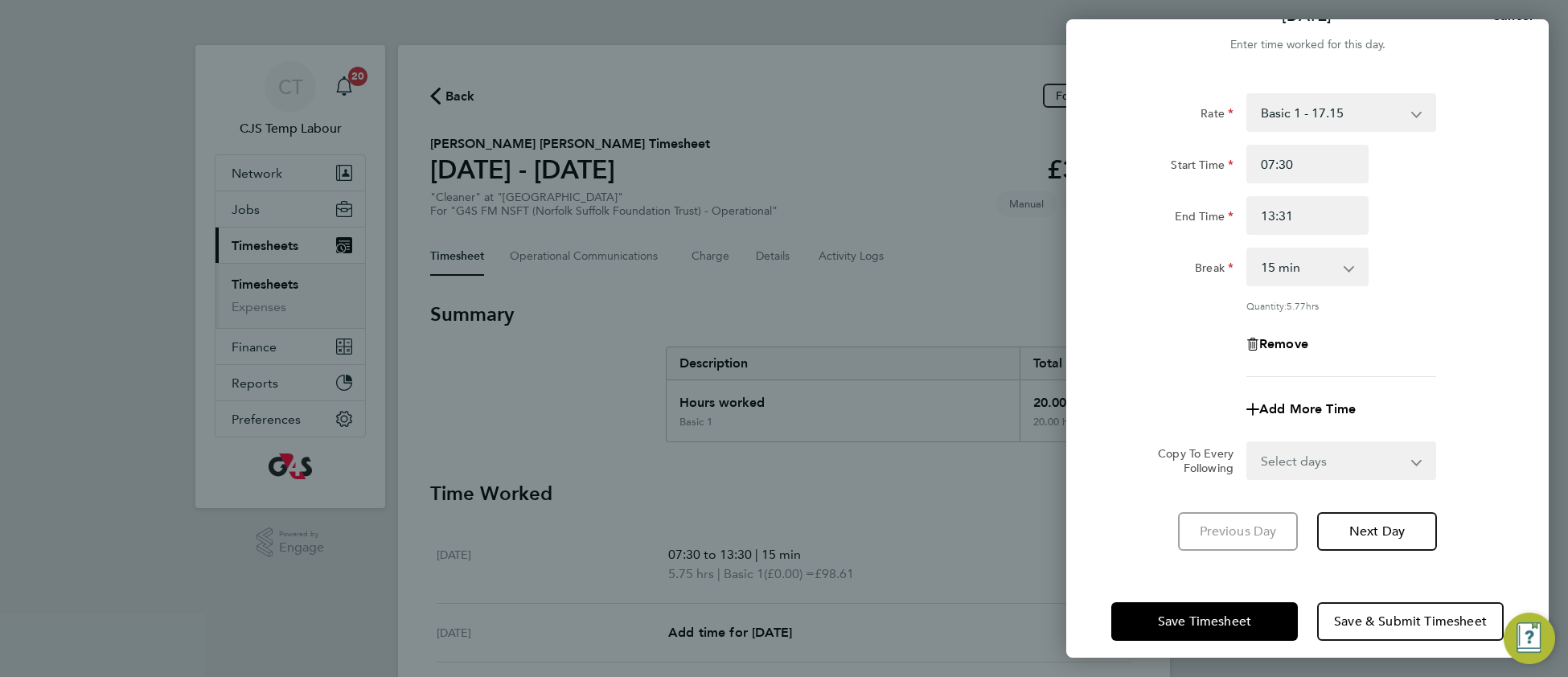
scroll to position [47, 0]
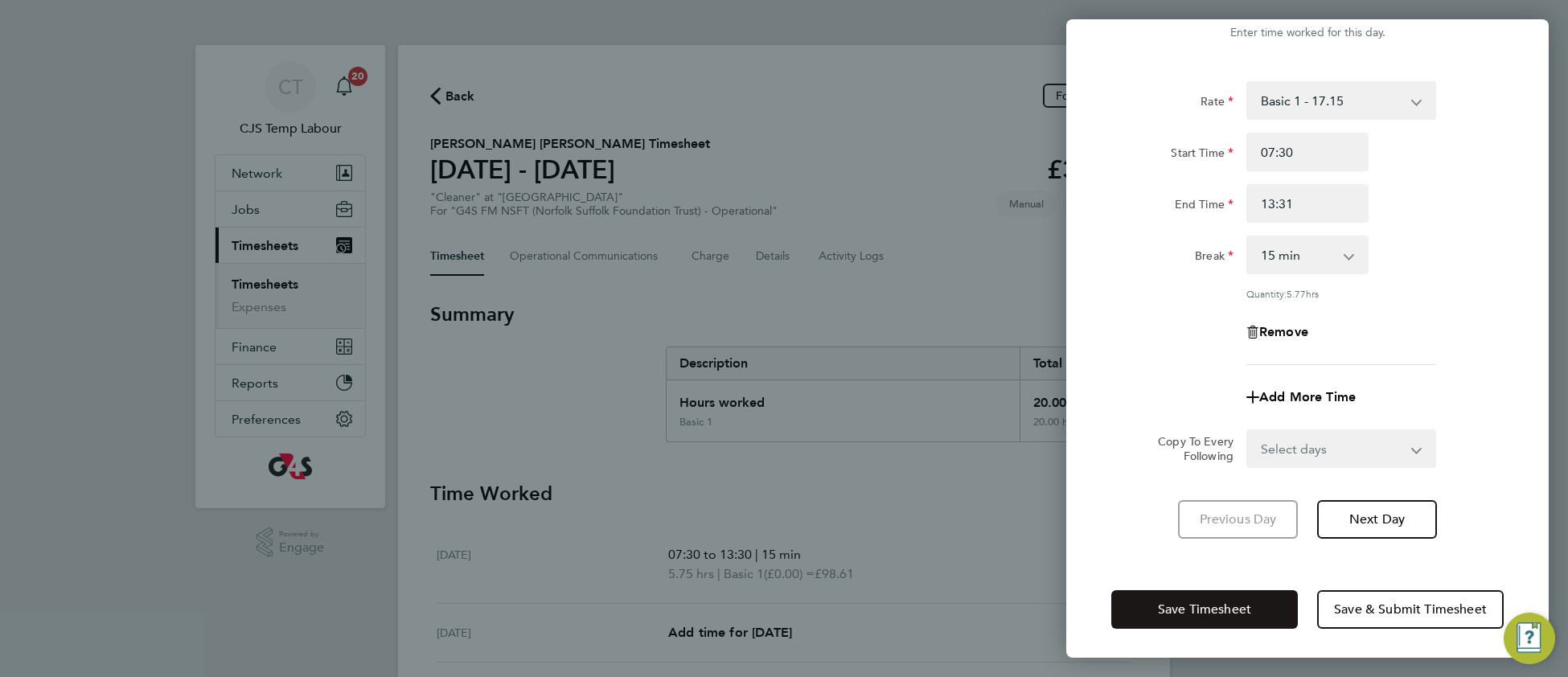
click at [1190, 611] on span "Save Timesheet" at bounding box center [1204, 609] width 93 height 16
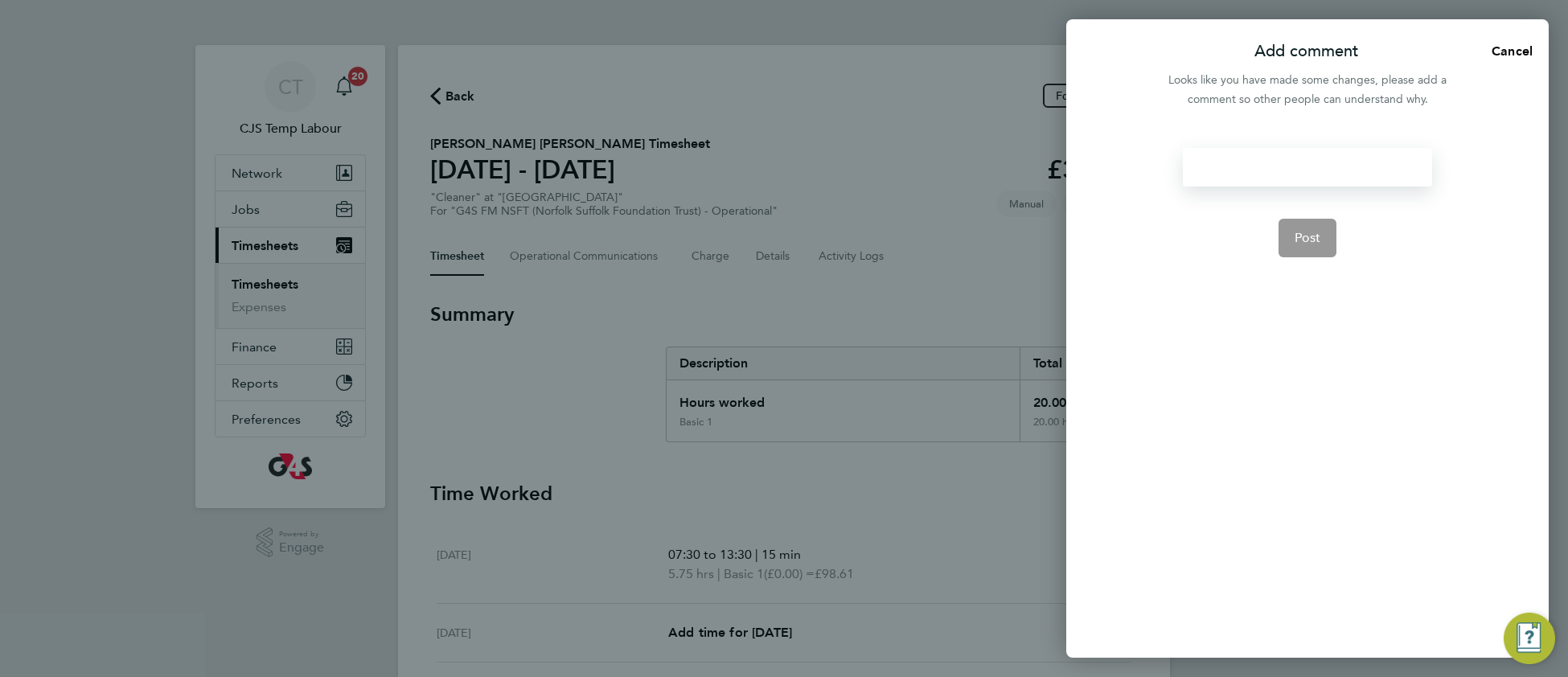
click at [1211, 164] on div at bounding box center [1307, 167] width 248 height 38
click at [1211, 162] on div at bounding box center [1307, 167] width 248 height 38
drag, startPoint x: 1307, startPoint y: 265, endPoint x: 1291, endPoint y: 267, distance: 16.1
click at [1304, 265] on button "Post" at bounding box center [1307, 257] width 58 height 38
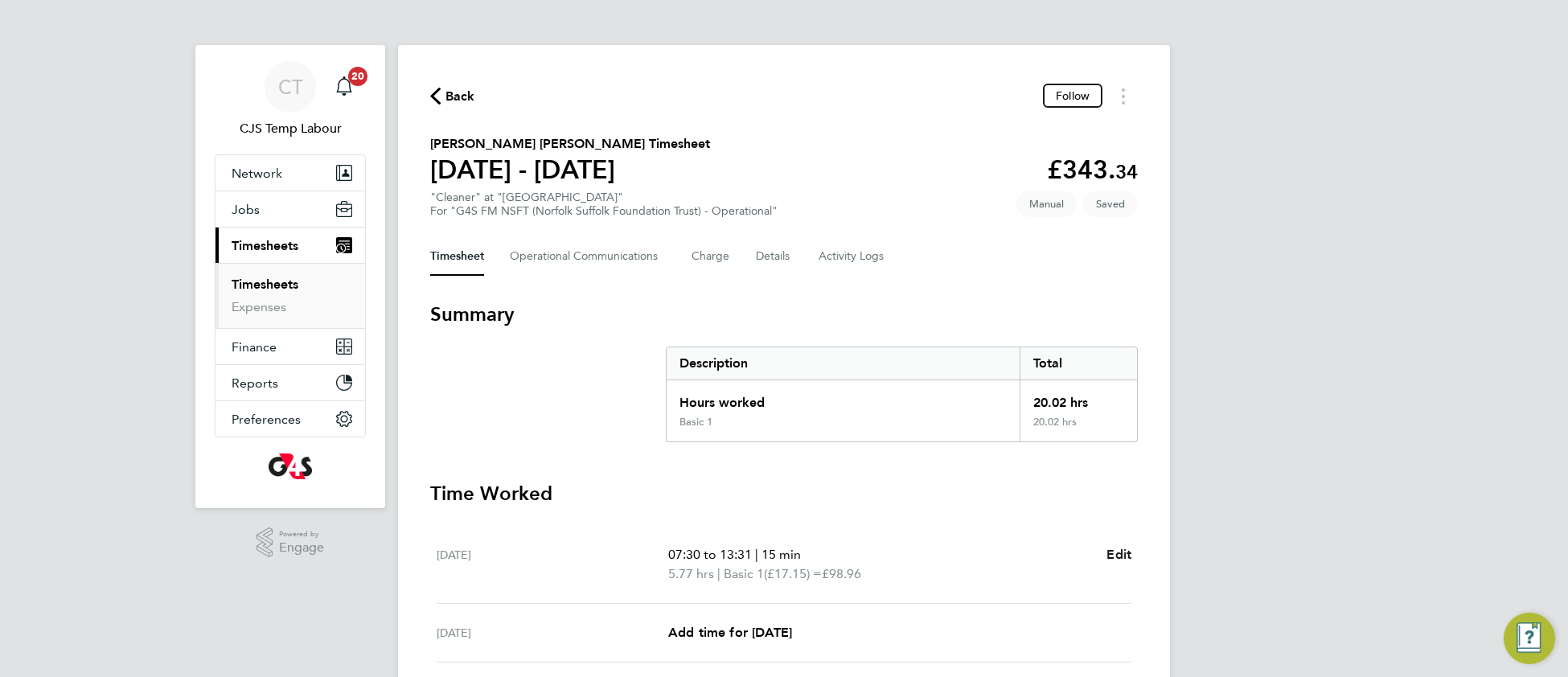
click at [1130, 555] on span "Edit" at bounding box center [1119, 555] width 25 height 15
select select "15"
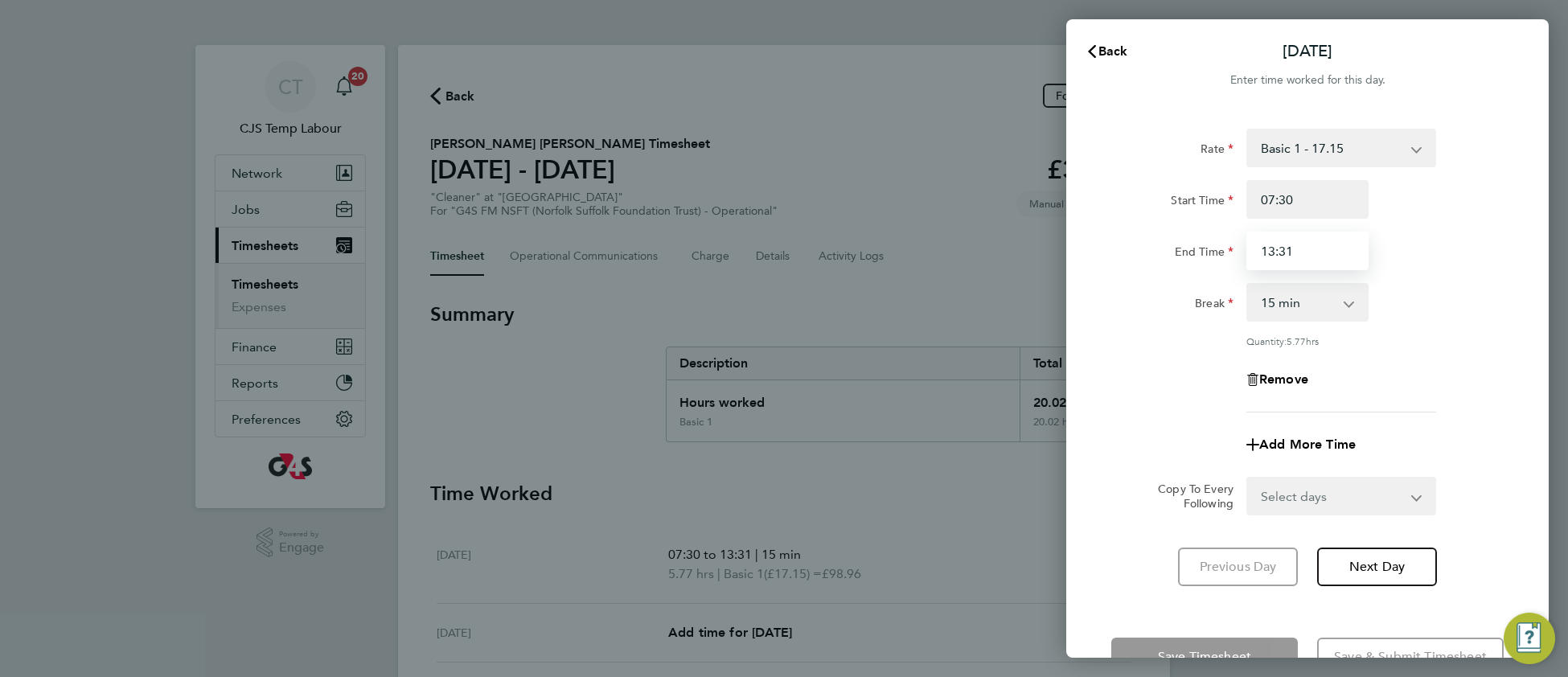
drag, startPoint x: 1287, startPoint y: 251, endPoint x: 1301, endPoint y: 249, distance: 14.1
click at [1301, 249] on input "13:31" at bounding box center [1307, 251] width 122 height 38
type input "13:30"
click at [1393, 340] on div "Quantity: 5.77 hrs" at bounding box center [1342, 341] width 190 height 12
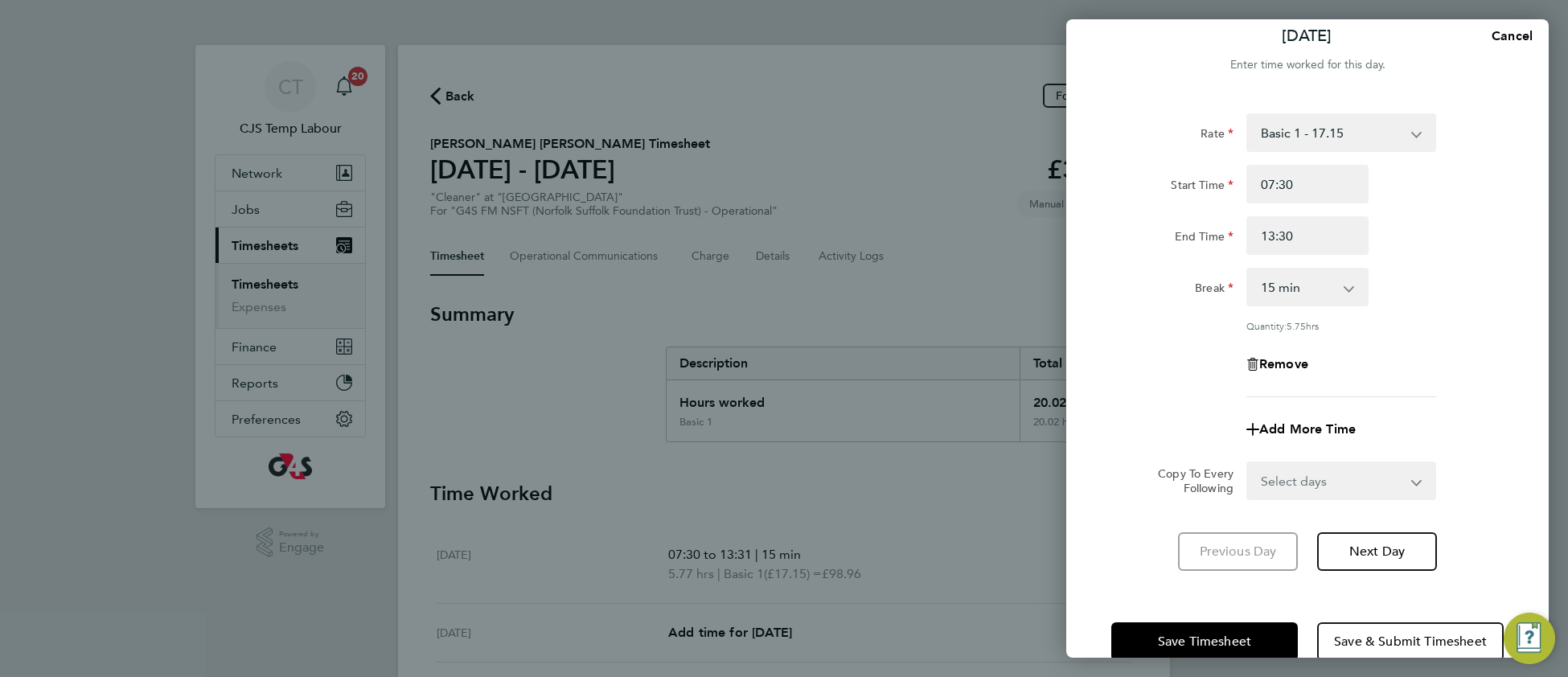
scroll to position [47, 0]
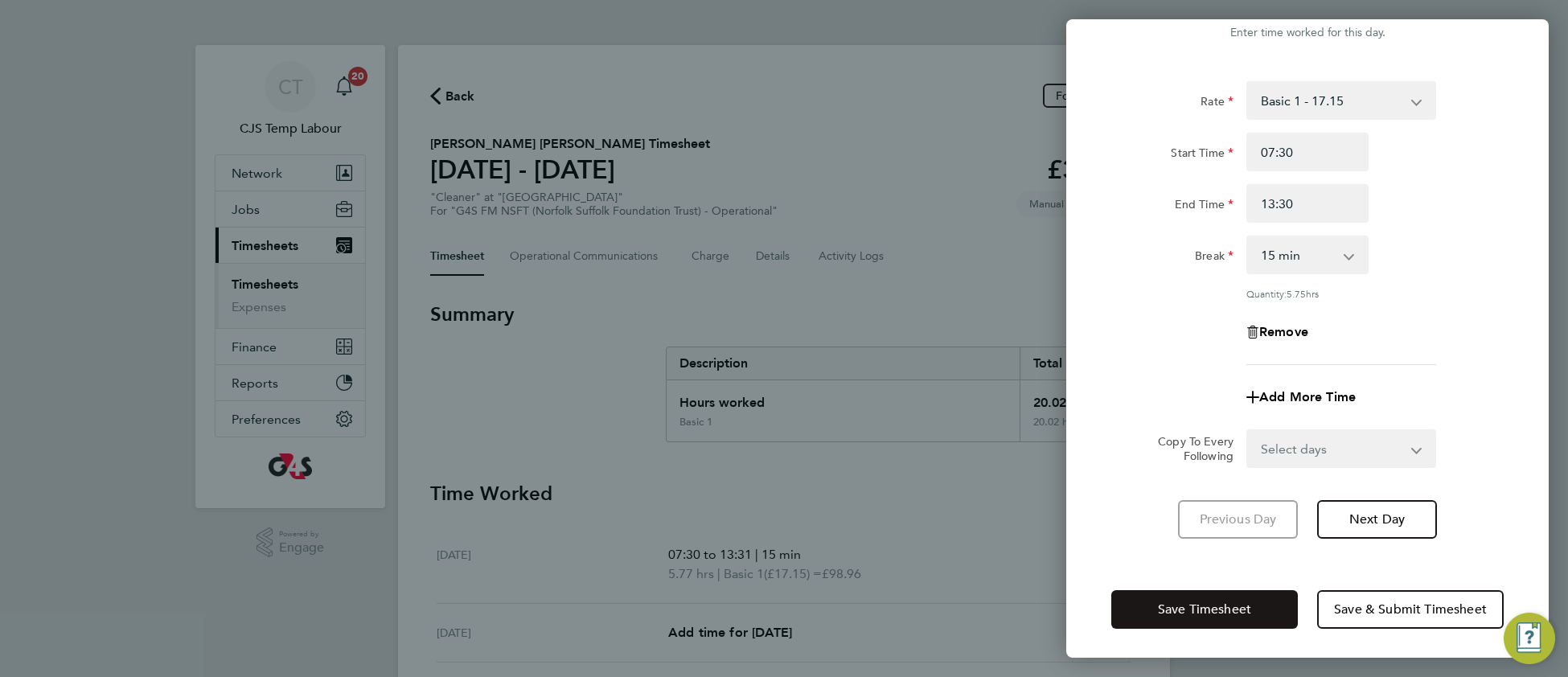
drag, startPoint x: 1167, startPoint y: 608, endPoint x: 1138, endPoint y: 598, distance: 30.7
click at [1164, 606] on span "Save Timesheet" at bounding box center [1204, 609] width 93 height 16
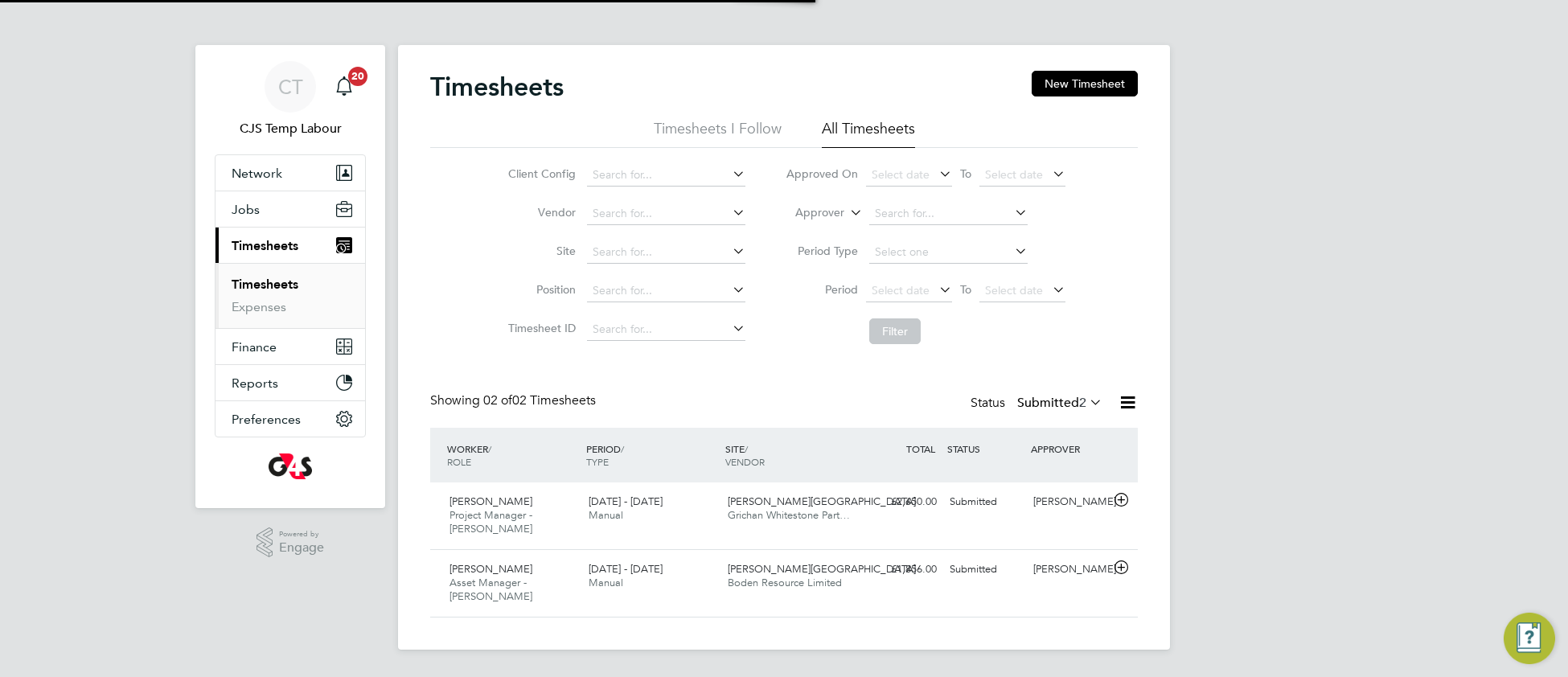
scroll to position [39, 138]
